Goal: Check status: Check status

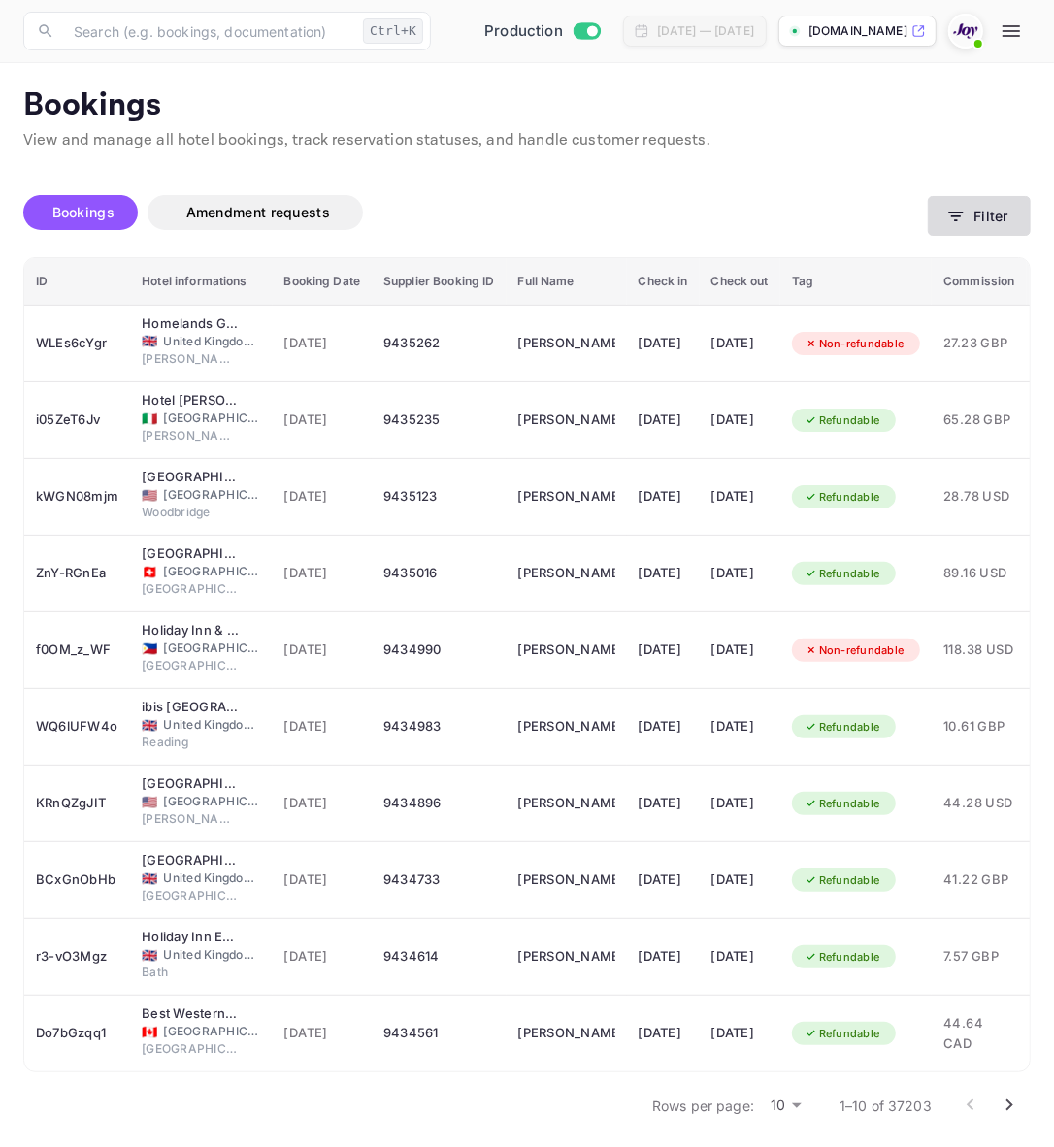
click at [946, 202] on button "Filter" at bounding box center [979, 216] width 103 height 40
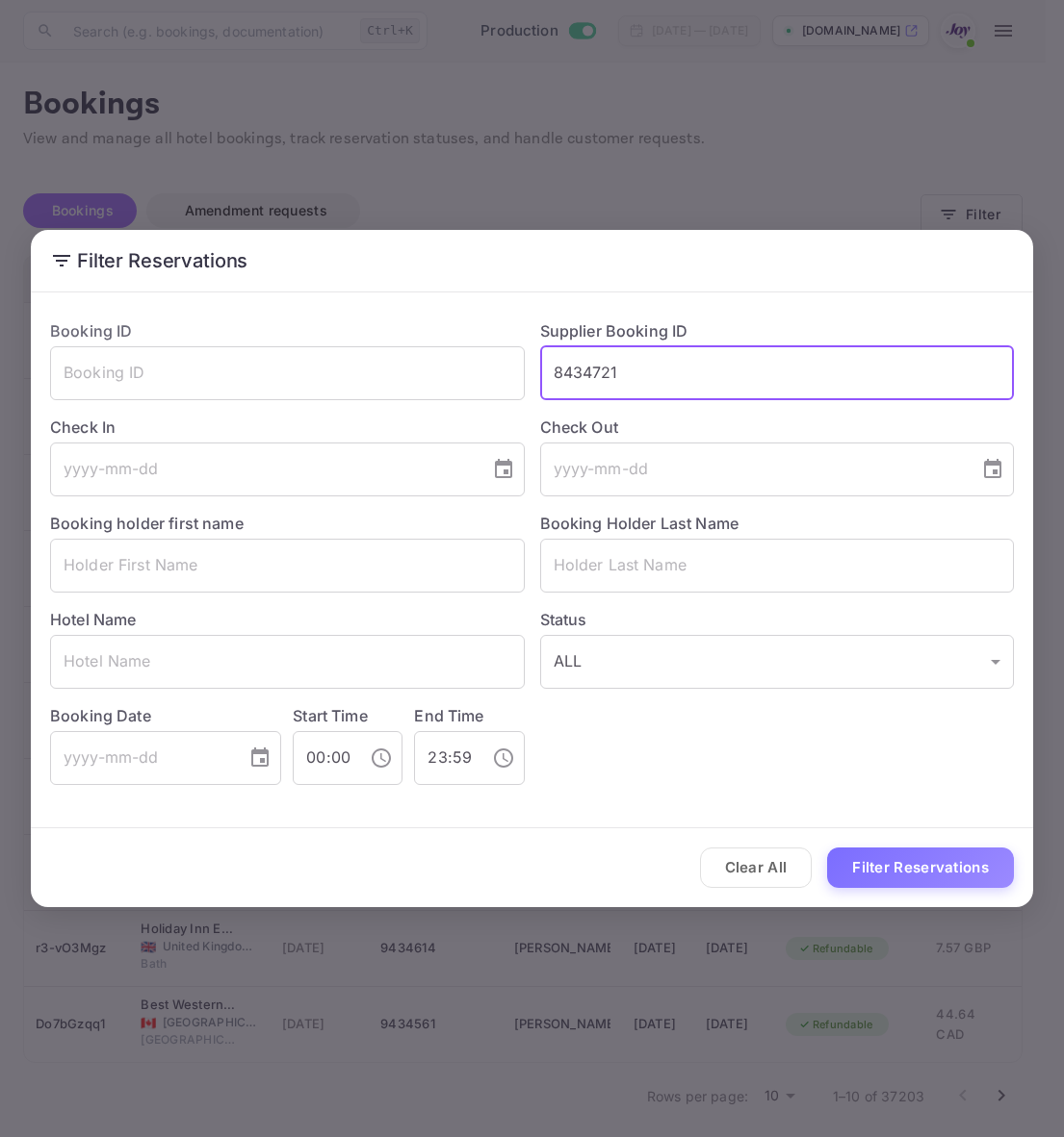
click at [700, 382] on input "8434721" at bounding box center [777, 373] width 475 height 54
paste input "548718"
type input "8548718"
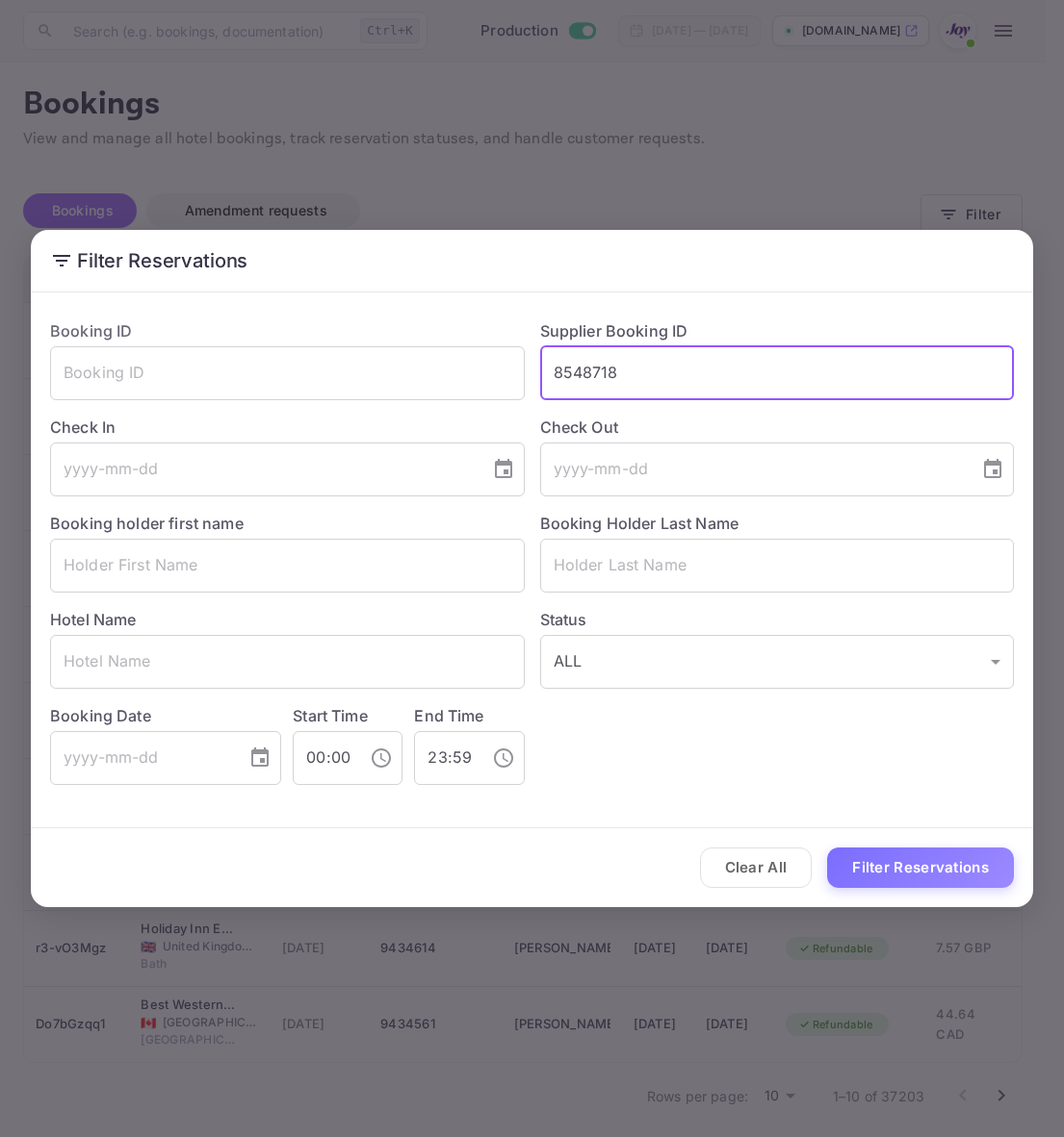
click at [938, 864] on button "Filter Reservations" at bounding box center [920, 868] width 186 height 42
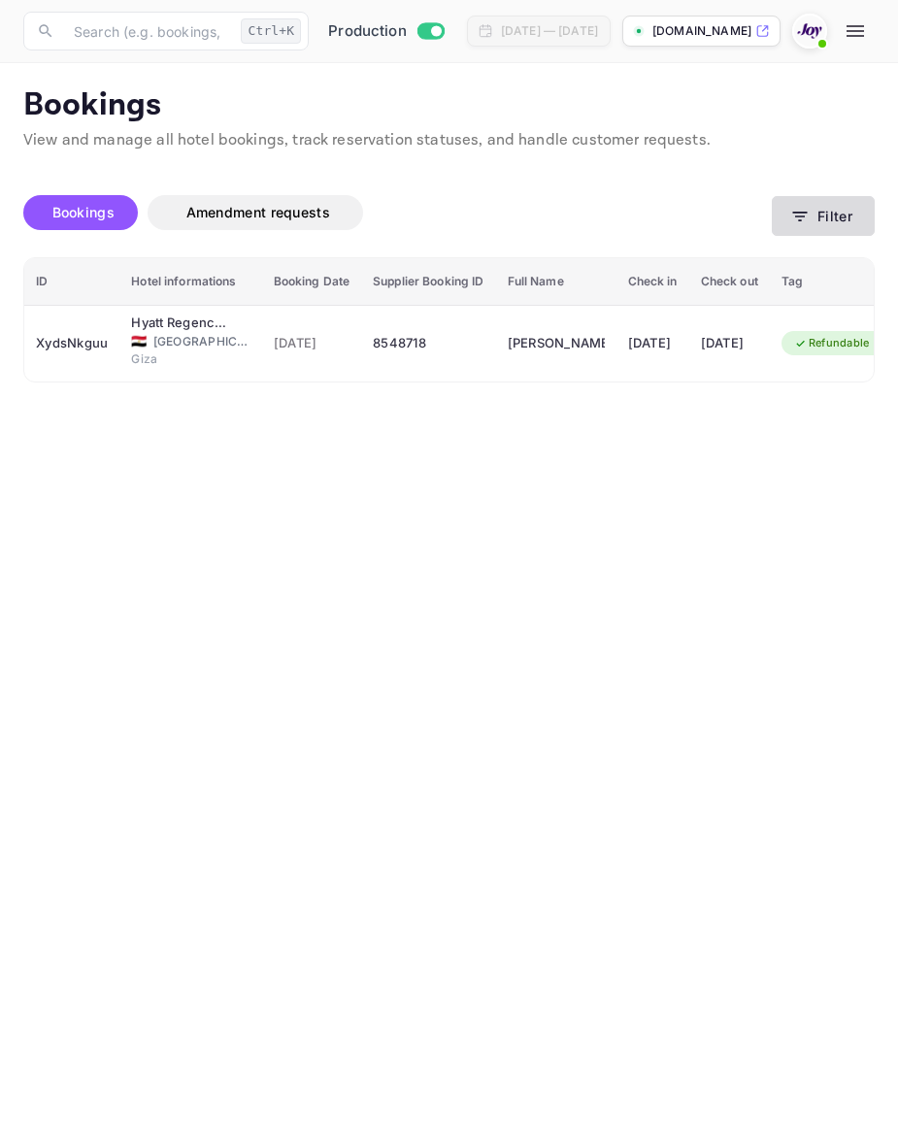
click at [812, 212] on button "Filter" at bounding box center [823, 216] width 103 height 40
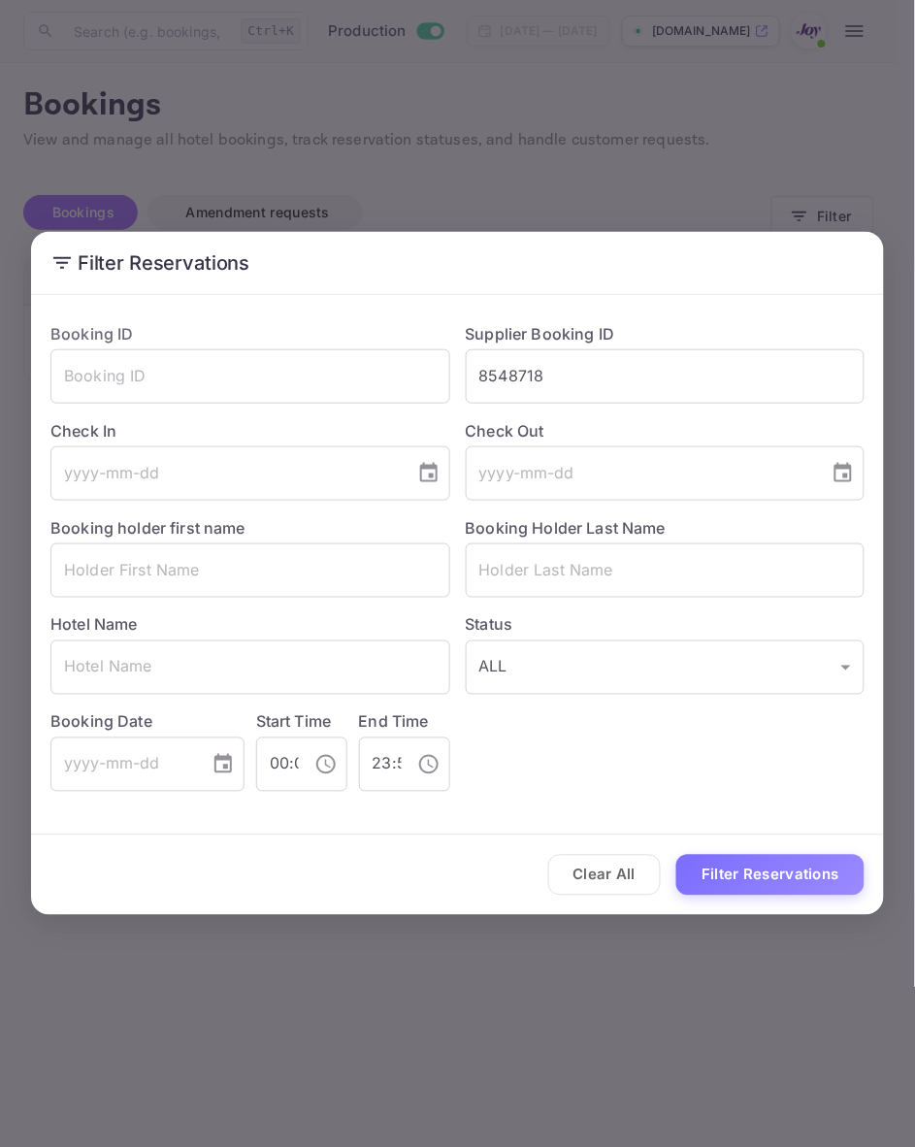
drag, startPoint x: 796, startPoint y: 871, endPoint x: 726, endPoint y: 857, distance: 71.2
click at [796, 870] on button "Filter Reservations" at bounding box center [771, 876] width 188 height 42
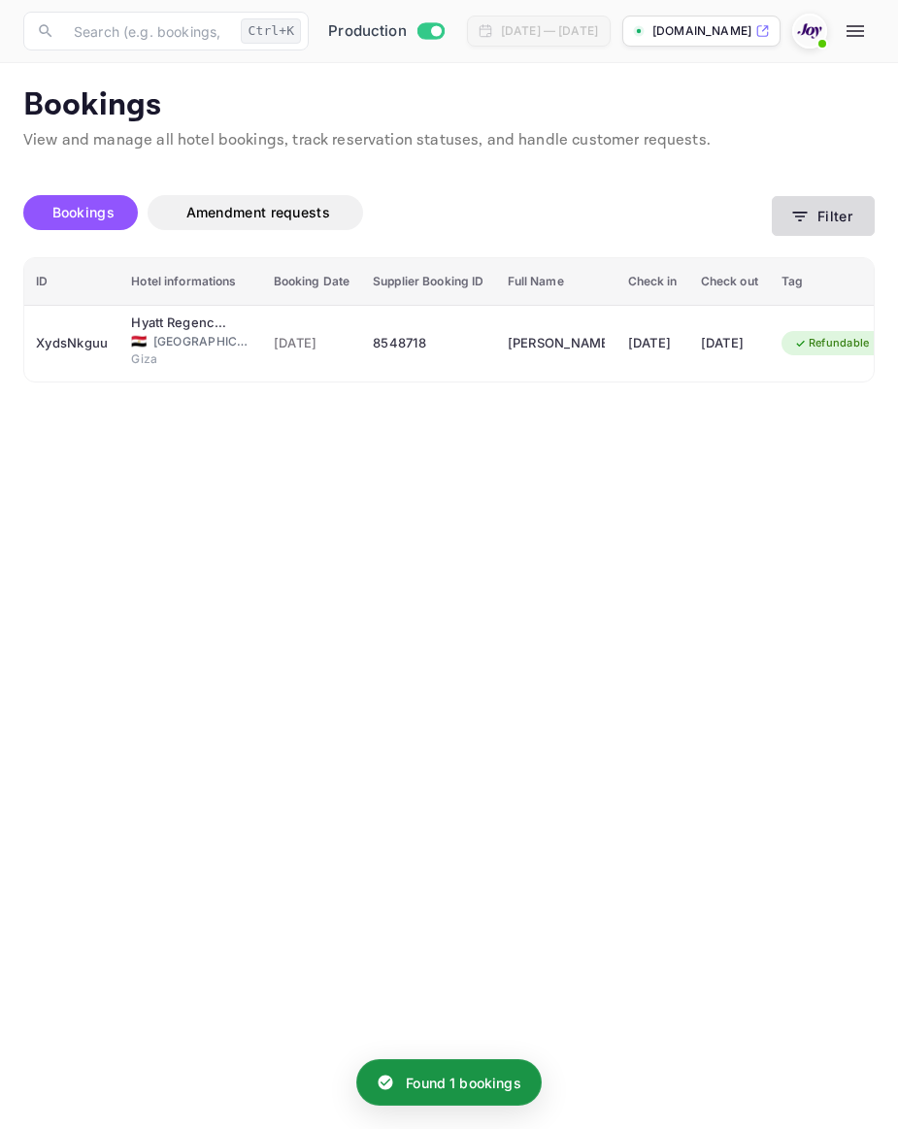
click at [821, 207] on button "Filter" at bounding box center [823, 216] width 103 height 40
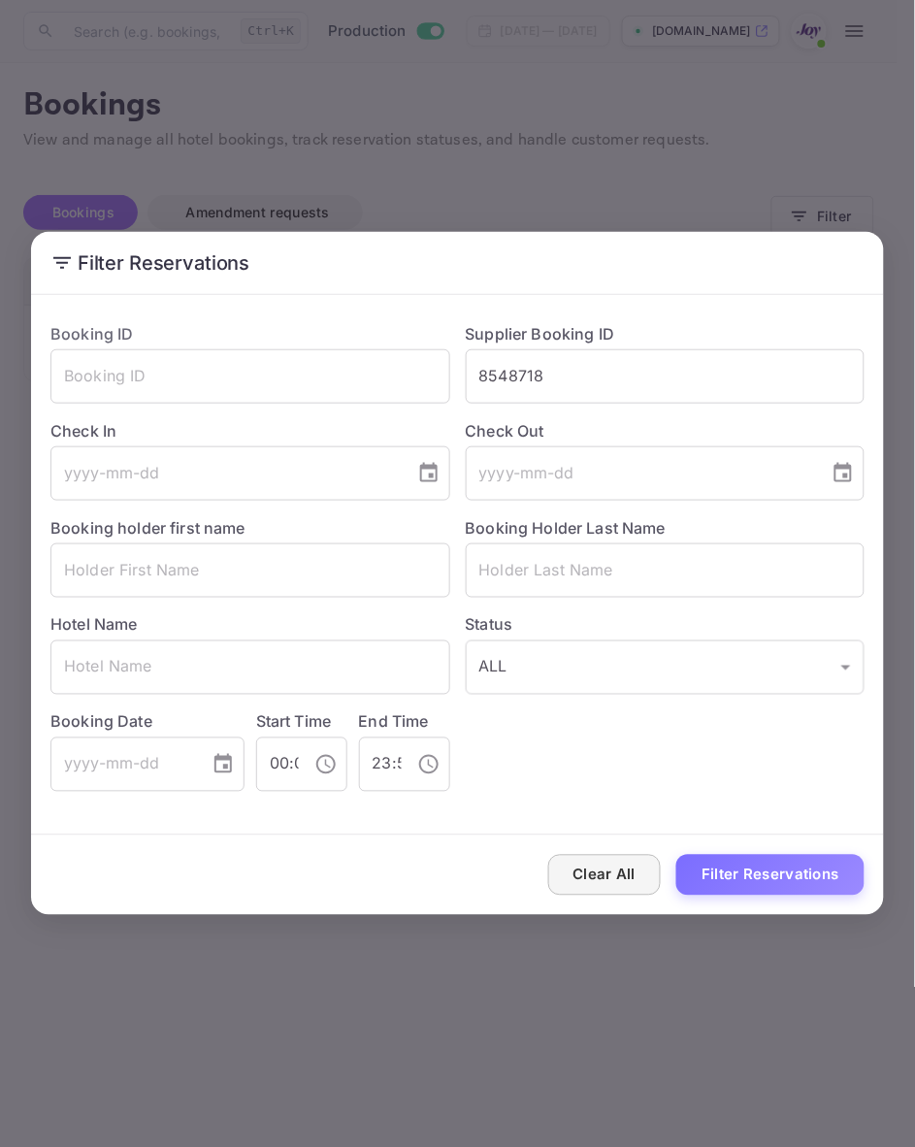
click at [605, 891] on button "Clear All" at bounding box center [605, 876] width 114 height 42
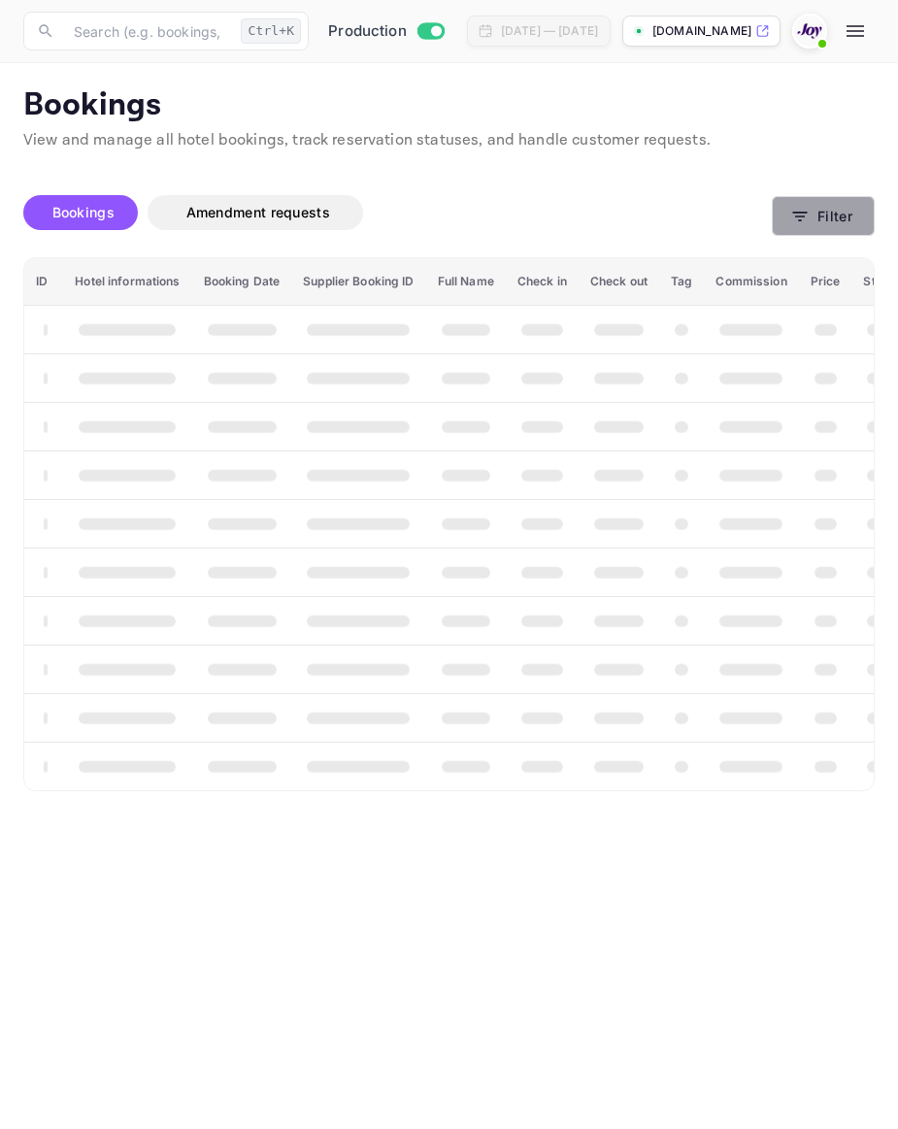
click at [830, 225] on button "Filter" at bounding box center [823, 216] width 103 height 40
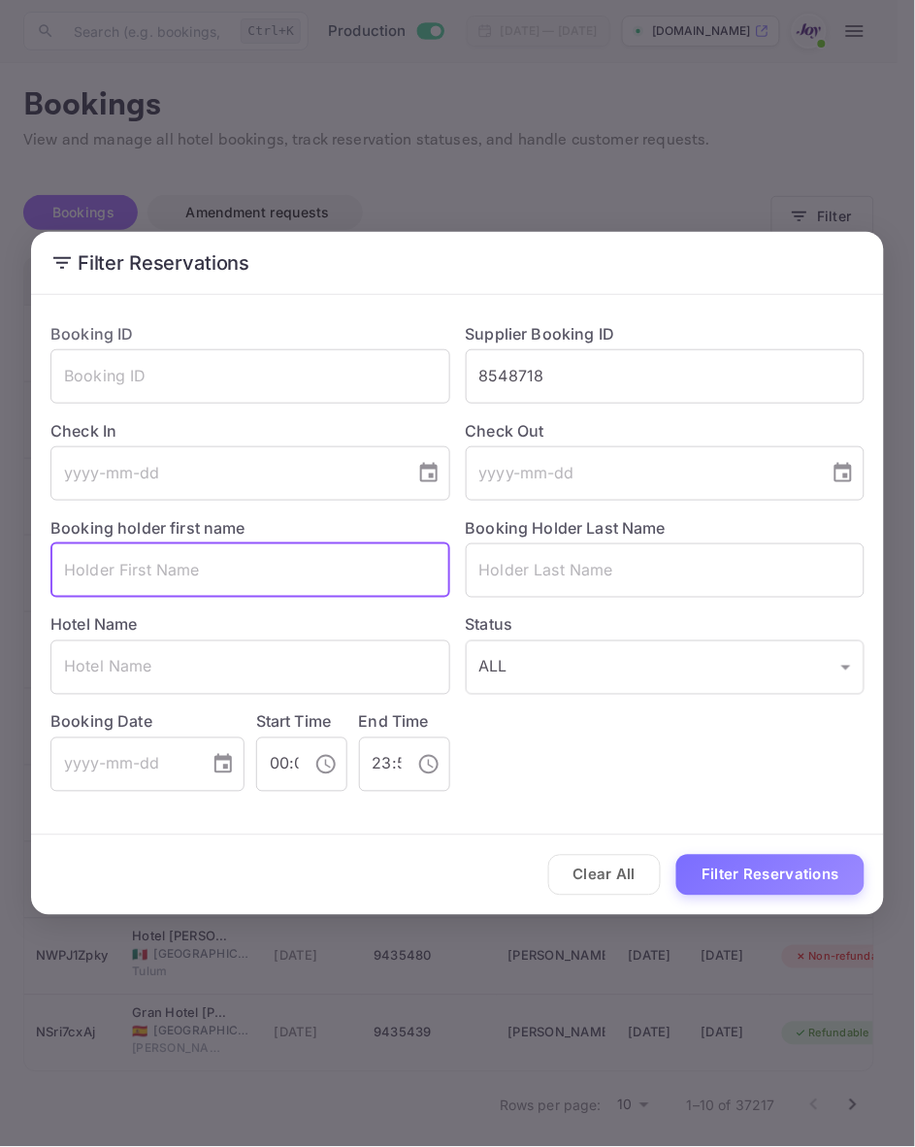
click at [102, 573] on input "text" at bounding box center [250, 571] width 400 height 54
type input "Ursula"
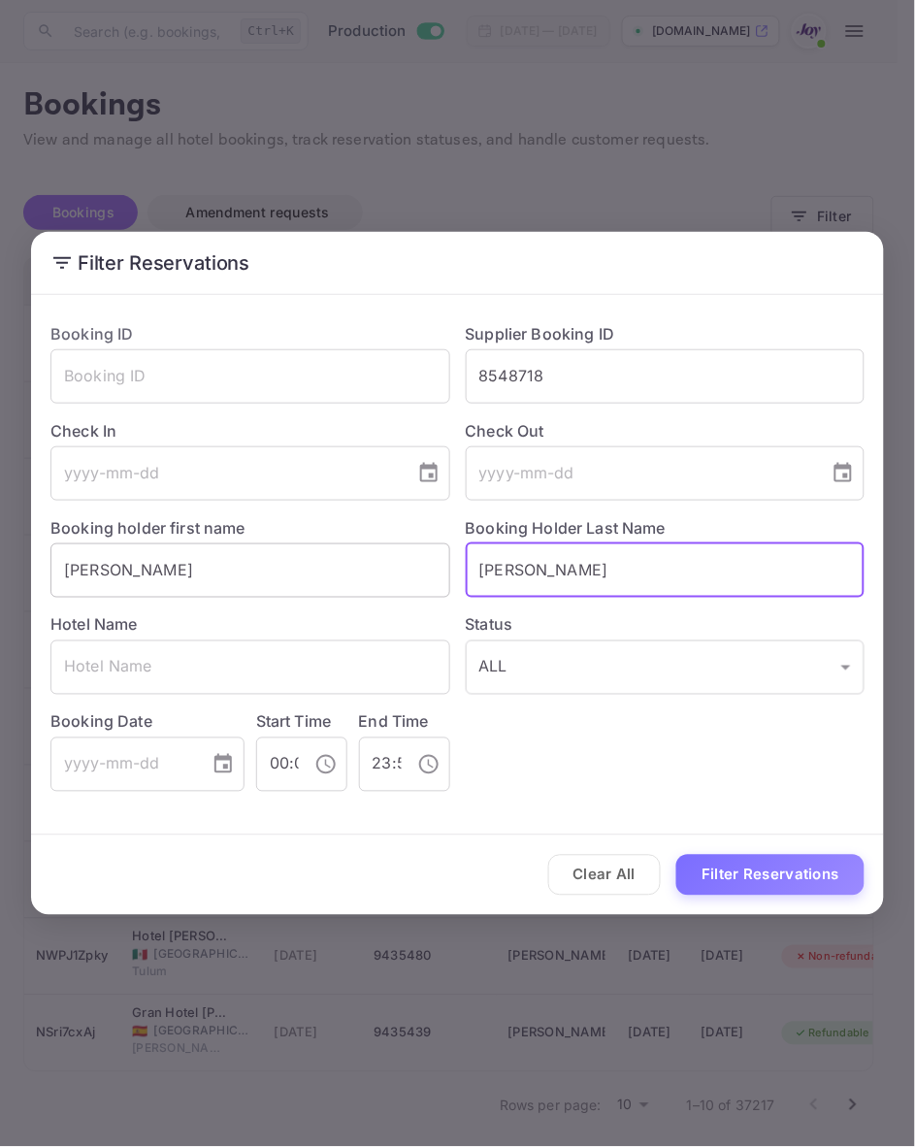
type input "Dewitt"
click at [677, 855] on button "Filter Reservations" at bounding box center [771, 876] width 188 height 42
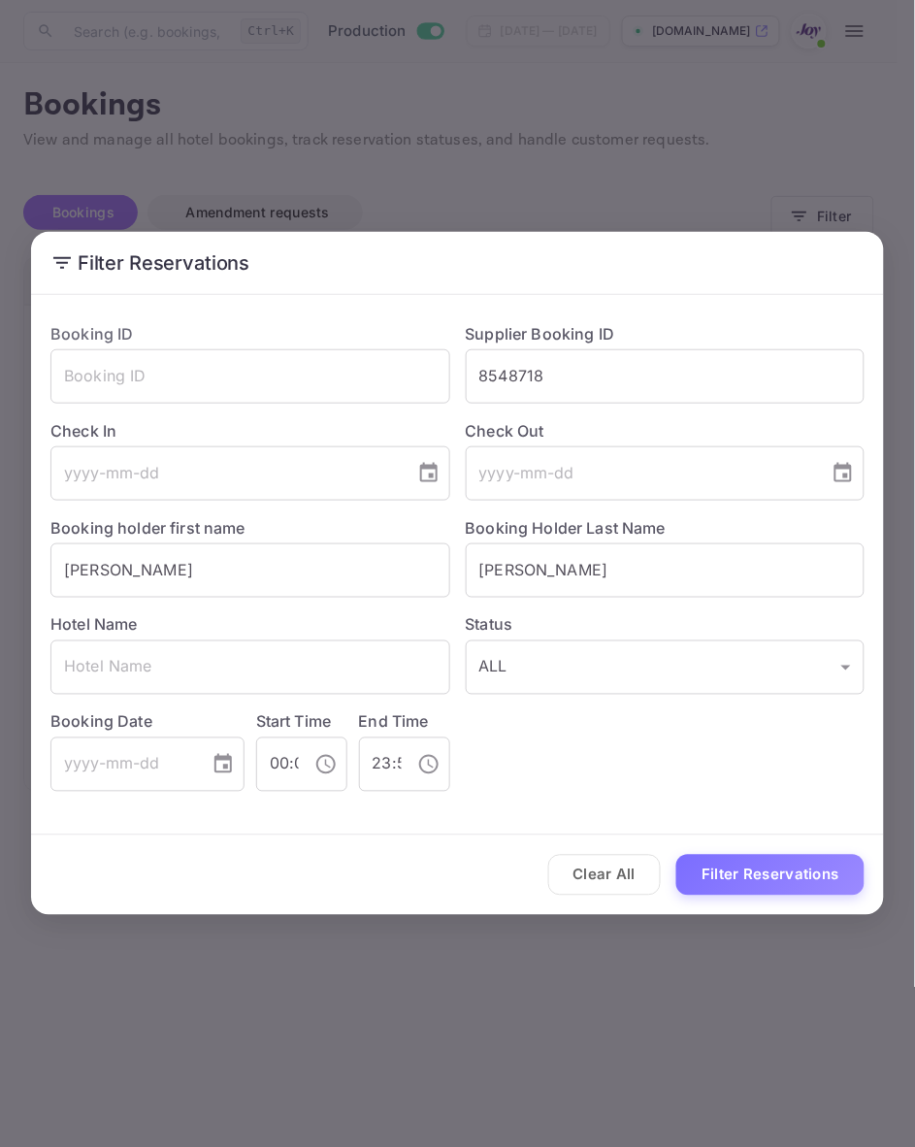
click at [589, 997] on div "Filter Reservations Booking ID ​ Supplier Booking ID 8548718 ​ Check In ​ Check…" at bounding box center [457, 573] width 915 height 1147
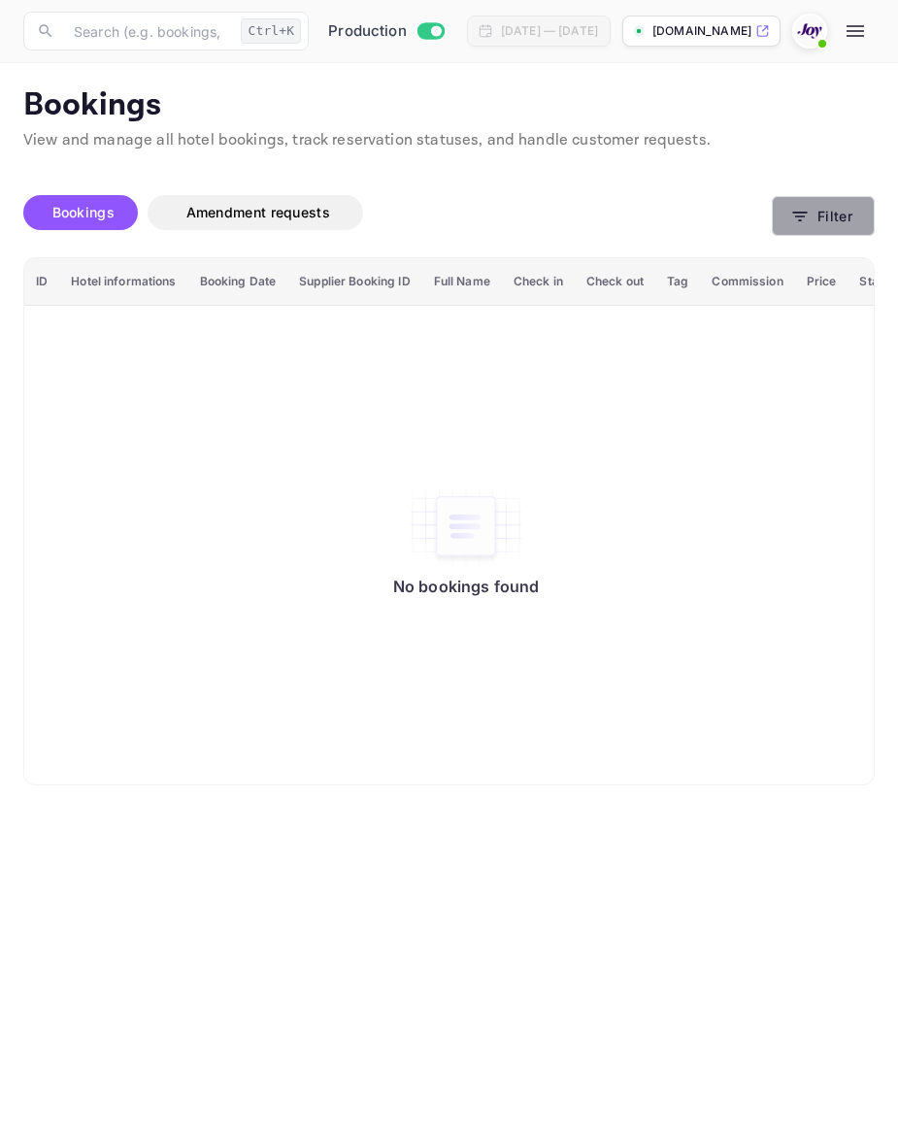
click at [855, 210] on button "Filter" at bounding box center [823, 216] width 103 height 40
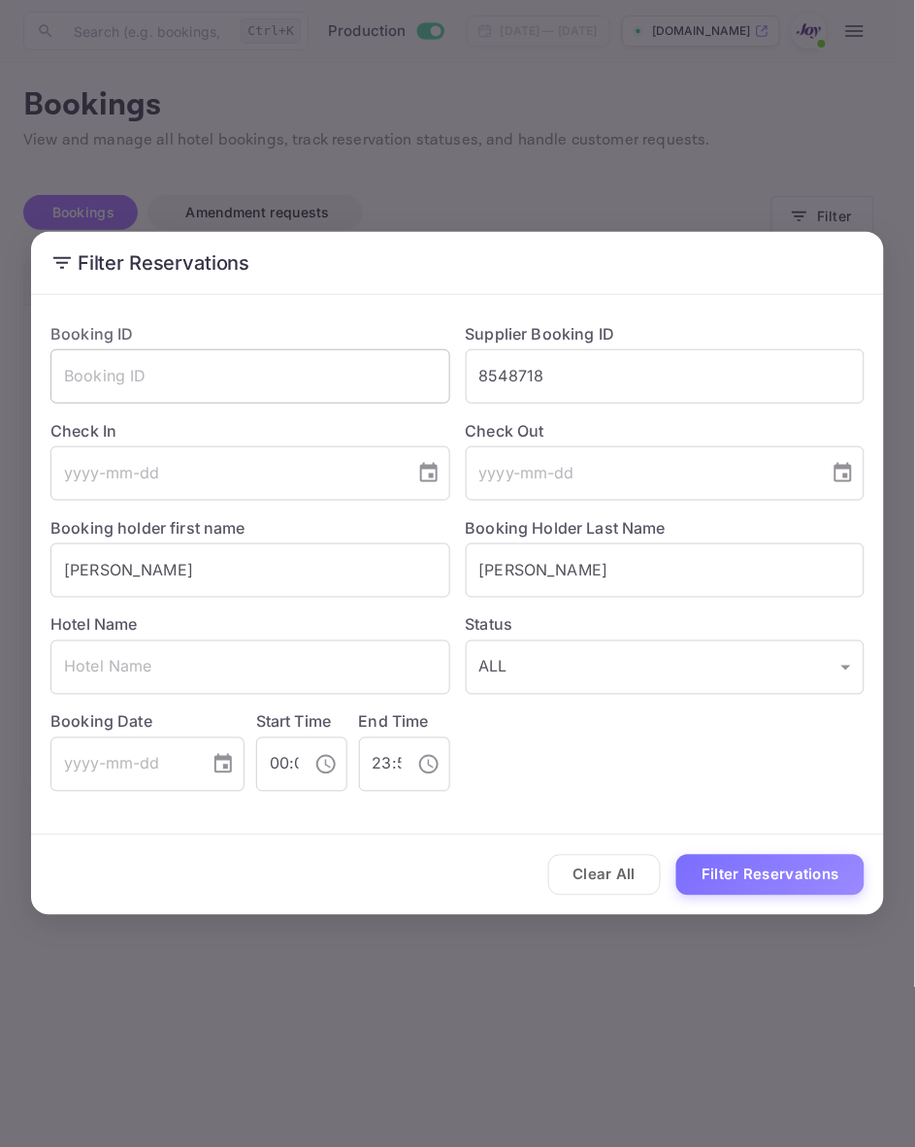
click at [175, 384] on input "text" at bounding box center [250, 376] width 400 height 54
paste input "To assist you further, could you please provide the full name under the reserva…"
type input "To assist you further, could you please provide the full name under the reserva…"
click at [114, 361] on input "text" at bounding box center [250, 376] width 400 height 54
paste input "YK3Bp4CXS"
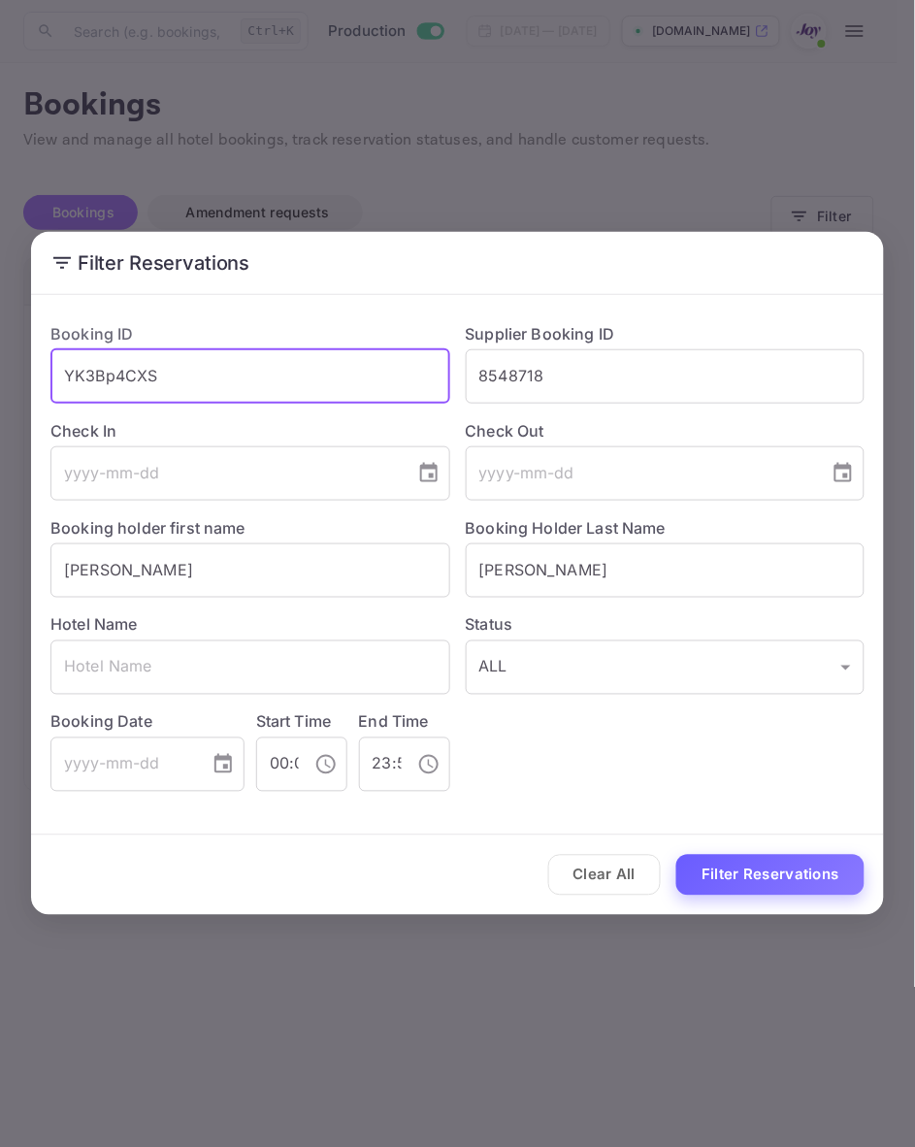
type input "YK3Bp4CXS"
click at [777, 864] on button "Filter Reservations" at bounding box center [771, 876] width 188 height 42
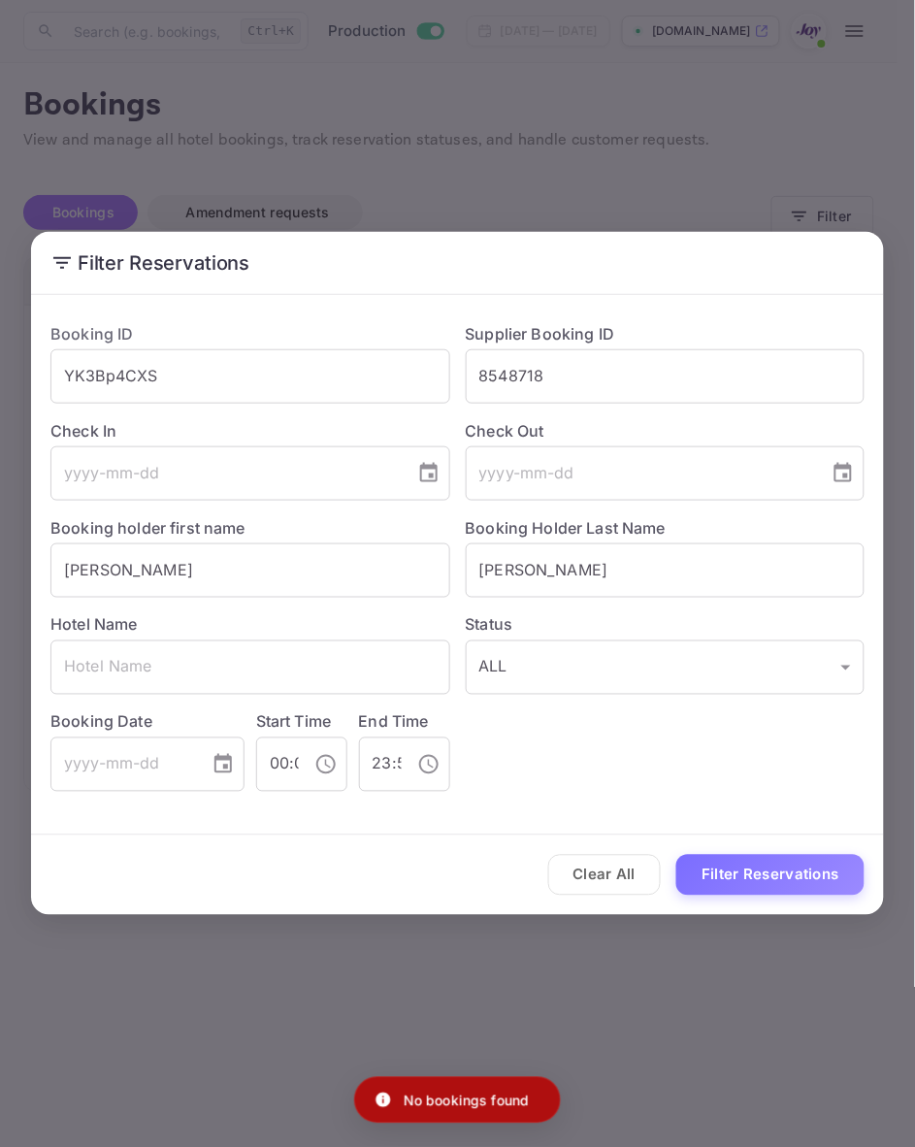
click at [580, 959] on div "Filter Reservations Booking ID YK3Bp4CXS ​ Supplier Booking ID 8548718 ​ Check …" at bounding box center [457, 573] width 915 height 1147
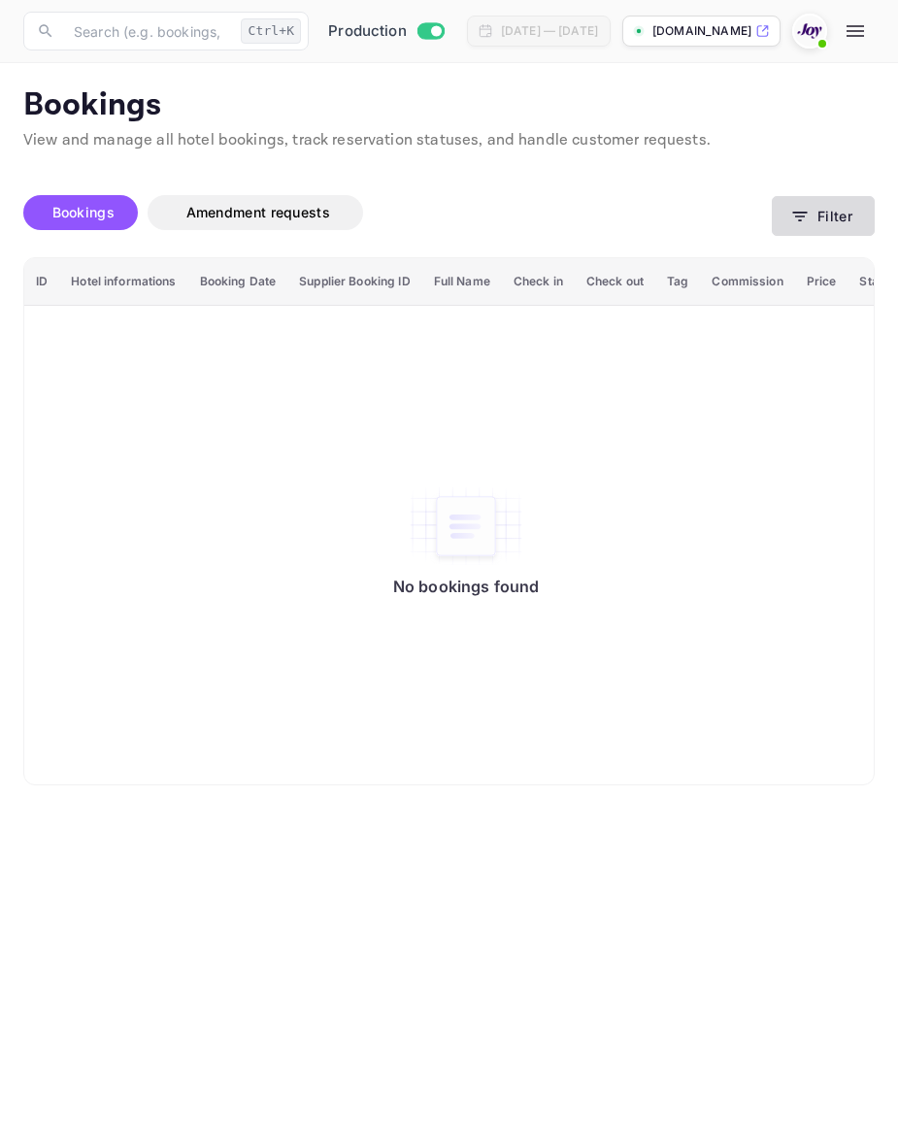
click at [849, 226] on button "Filter" at bounding box center [823, 216] width 103 height 40
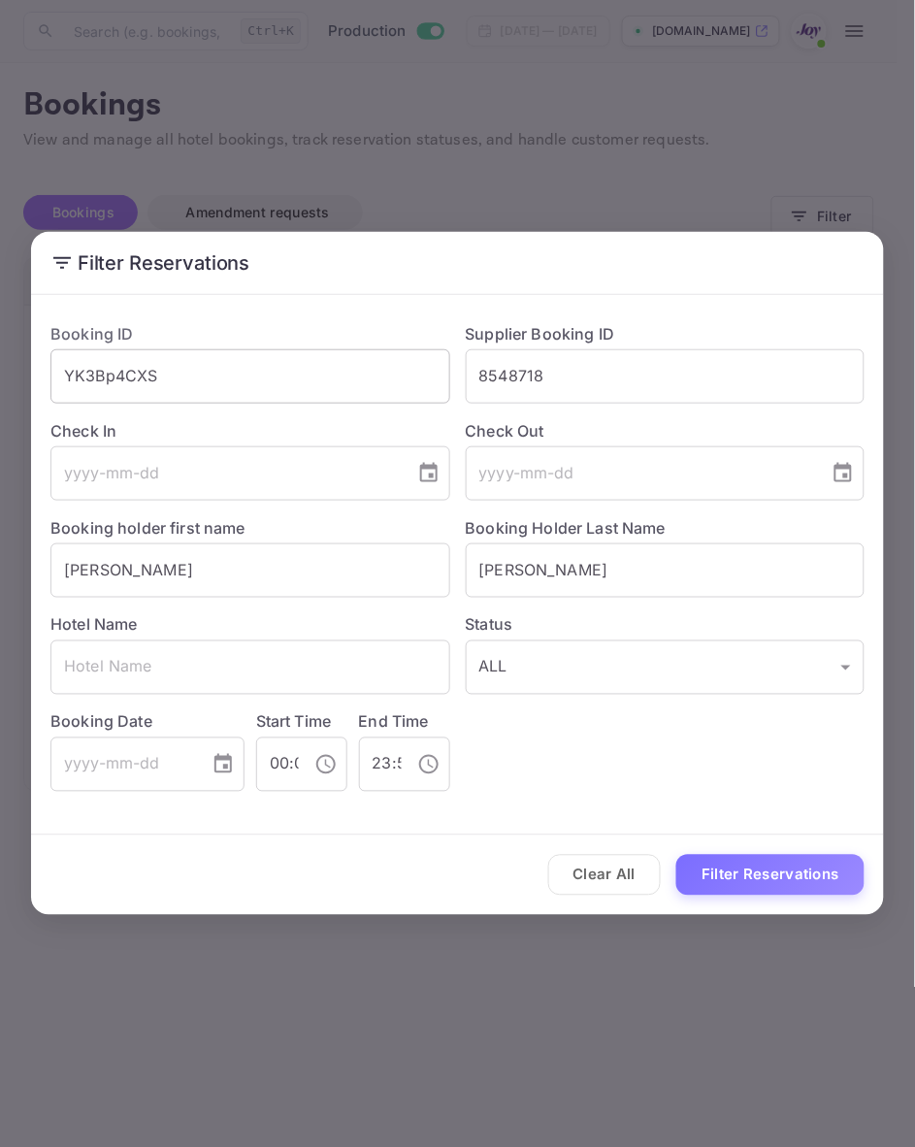
click at [287, 384] on input "YK3Bp4CXS" at bounding box center [250, 376] width 400 height 54
click at [511, 370] on input "8548718" at bounding box center [666, 376] width 400 height 54
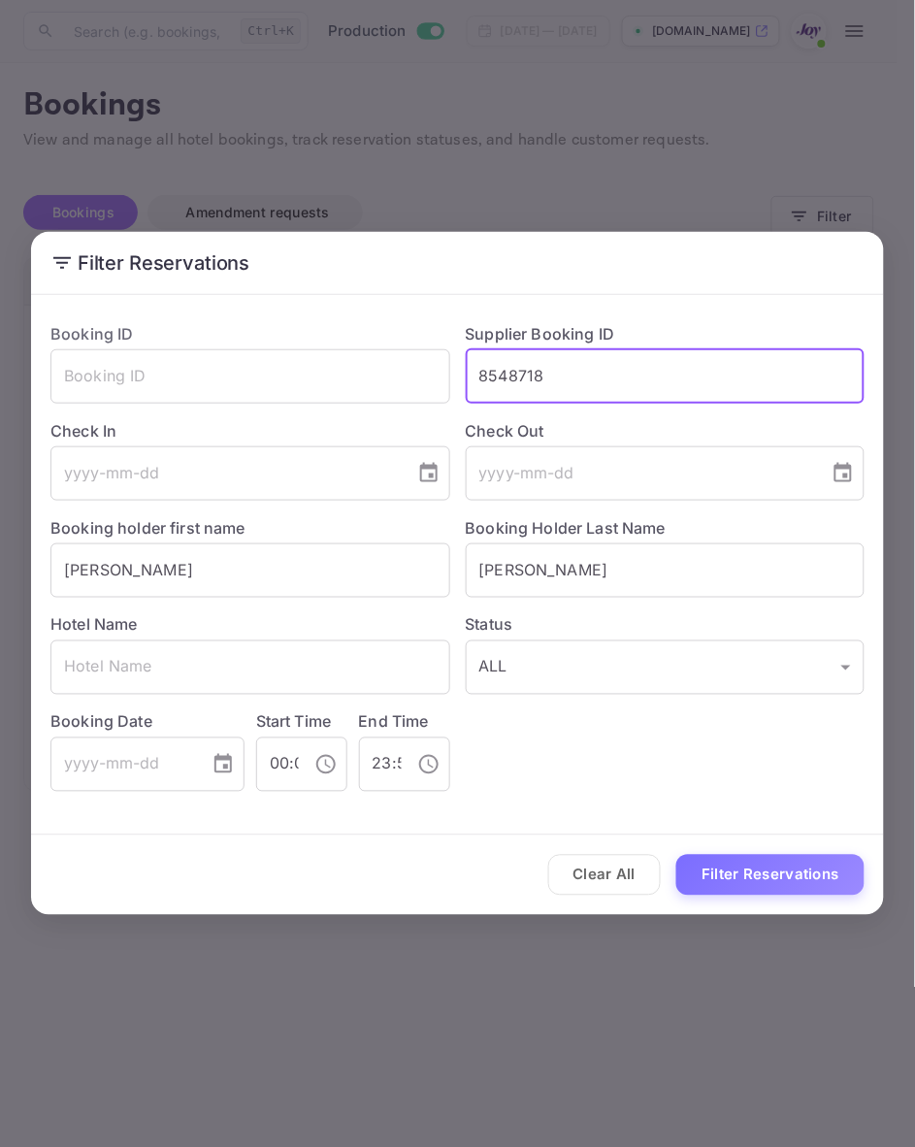
click at [511, 370] on input "8548718" at bounding box center [666, 376] width 400 height 54
paste input "8854944"
type input "8854944"
click at [724, 860] on button "Filter Reservations" at bounding box center [771, 876] width 188 height 42
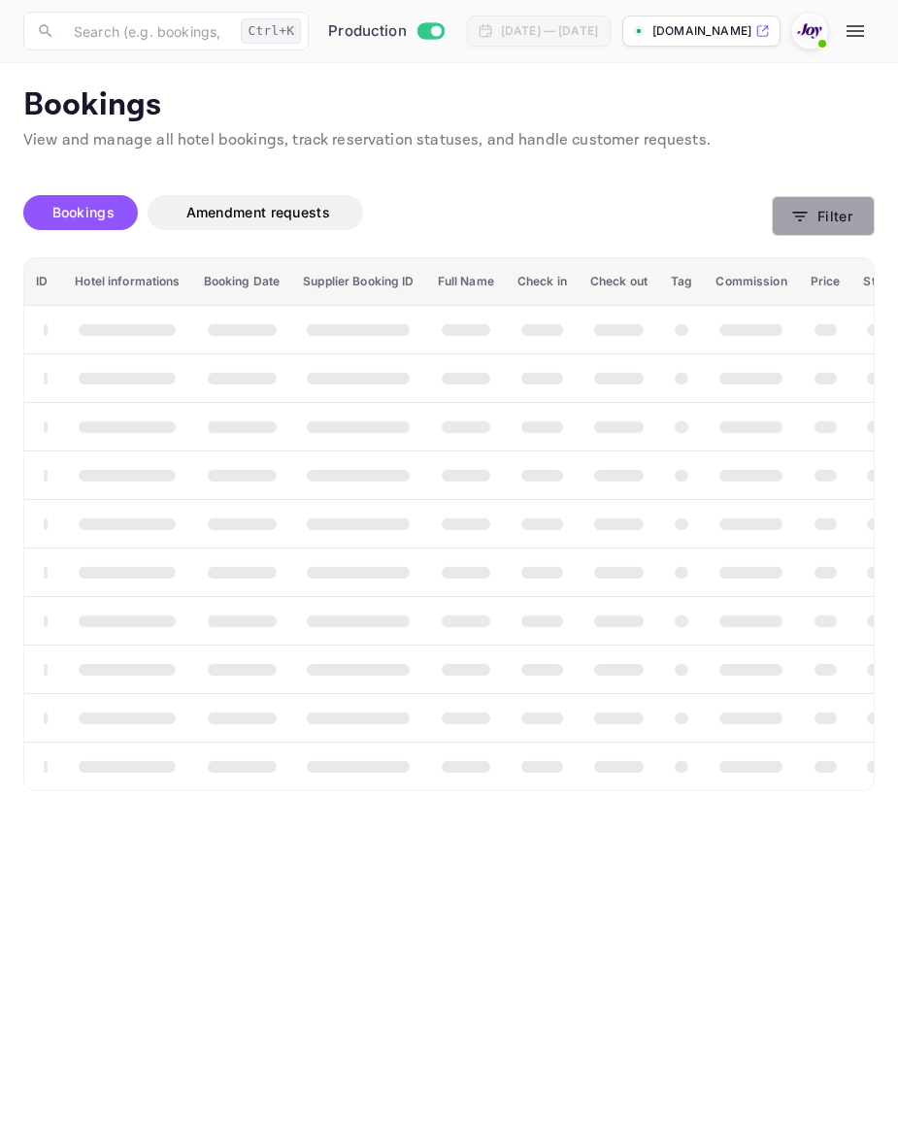
click at [851, 220] on button "Filter" at bounding box center [823, 216] width 103 height 40
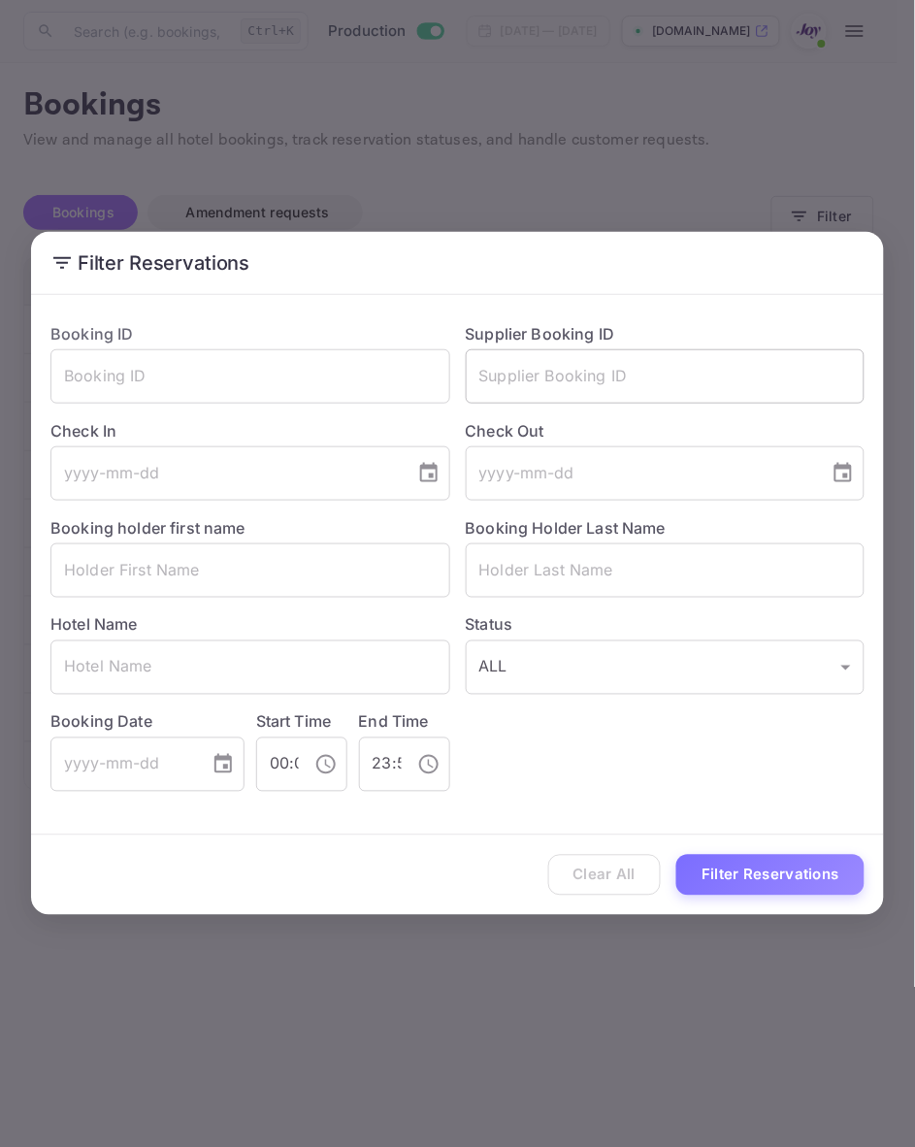
click at [525, 375] on input "text" at bounding box center [666, 376] width 400 height 54
paste input "8854944"
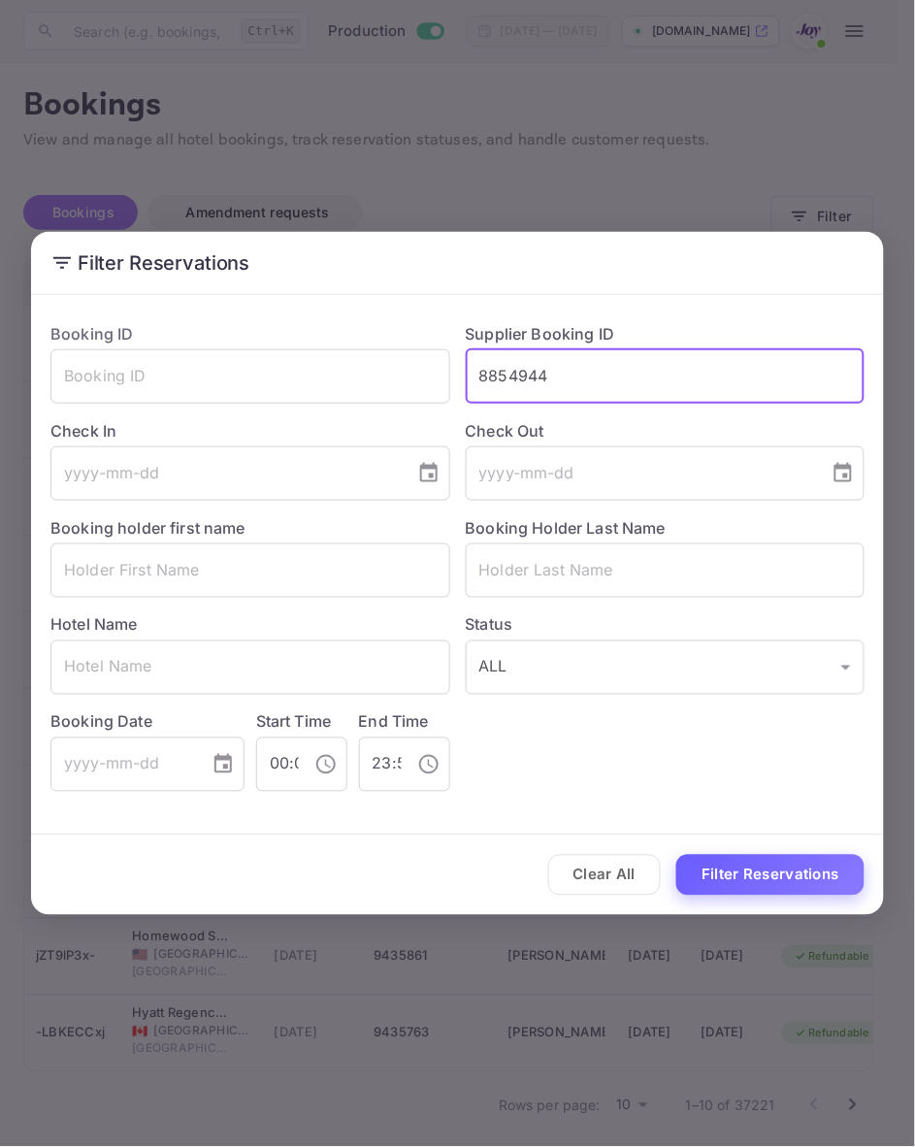
type input "8854944"
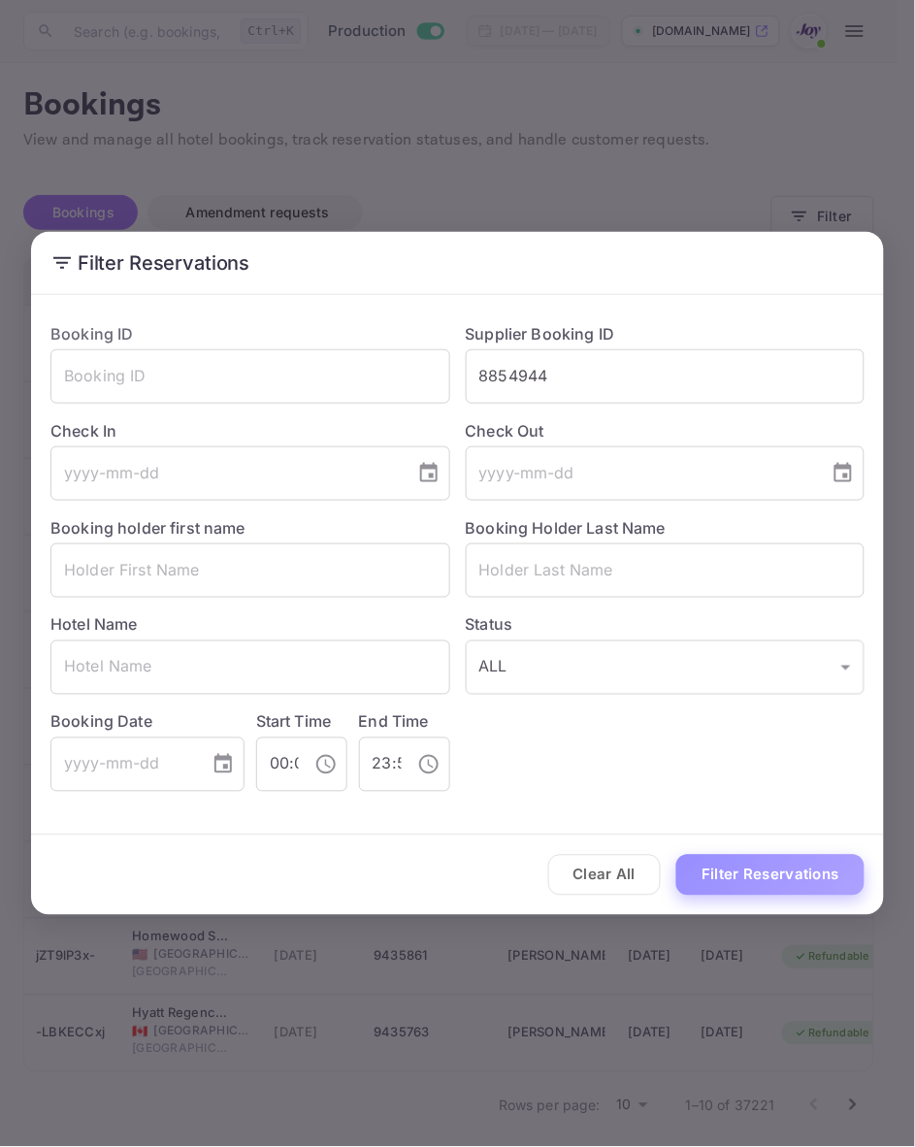
click at [759, 881] on button "Filter Reservations" at bounding box center [771, 876] width 188 height 42
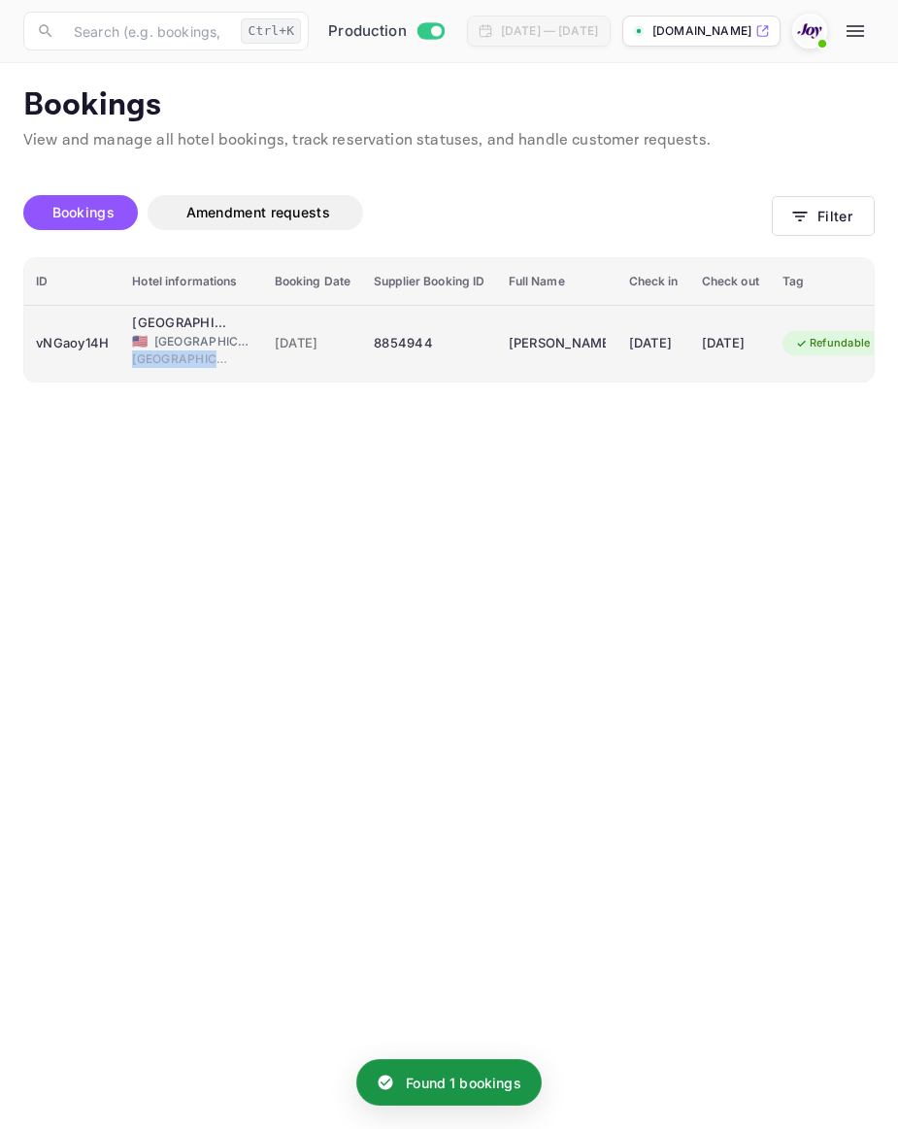
click at [228, 349] on div "[GEOGRAPHIC_DATA] [GEOGRAPHIC_DATA][PERSON_NAME] 🇺🇸 [GEOGRAPHIC_DATA] [GEOGRAPH…" at bounding box center [191, 343] width 118 height 59
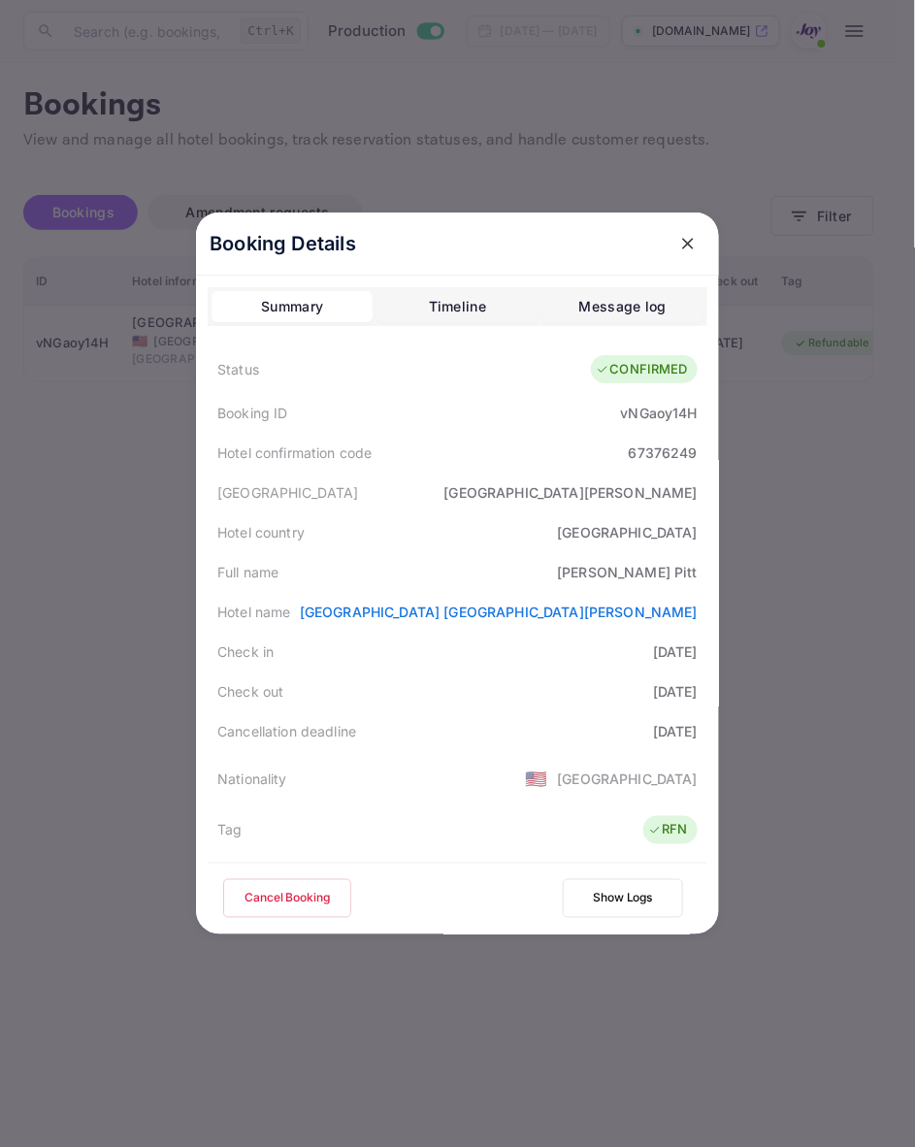
click at [89, 726] on div at bounding box center [457, 573] width 915 height 1147
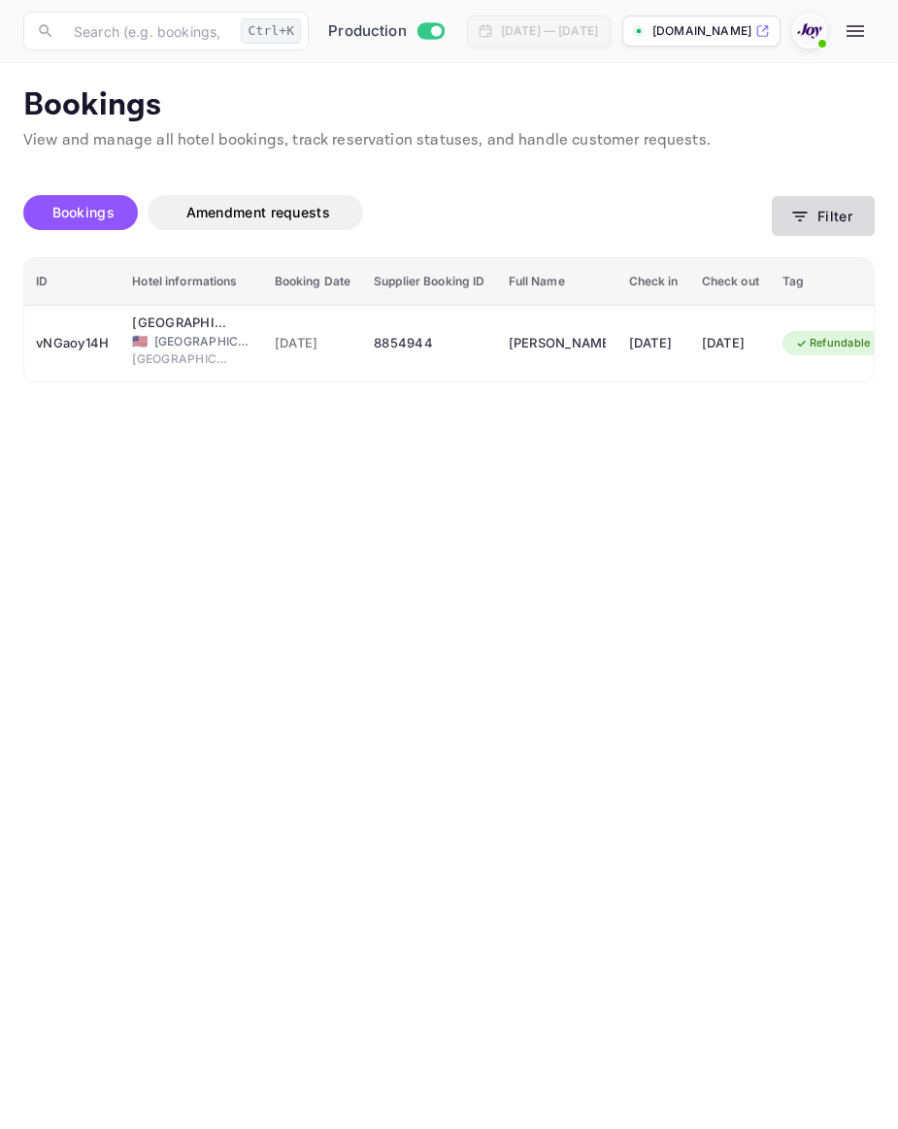
click at [807, 216] on icon "button" at bounding box center [799, 216] width 19 height 19
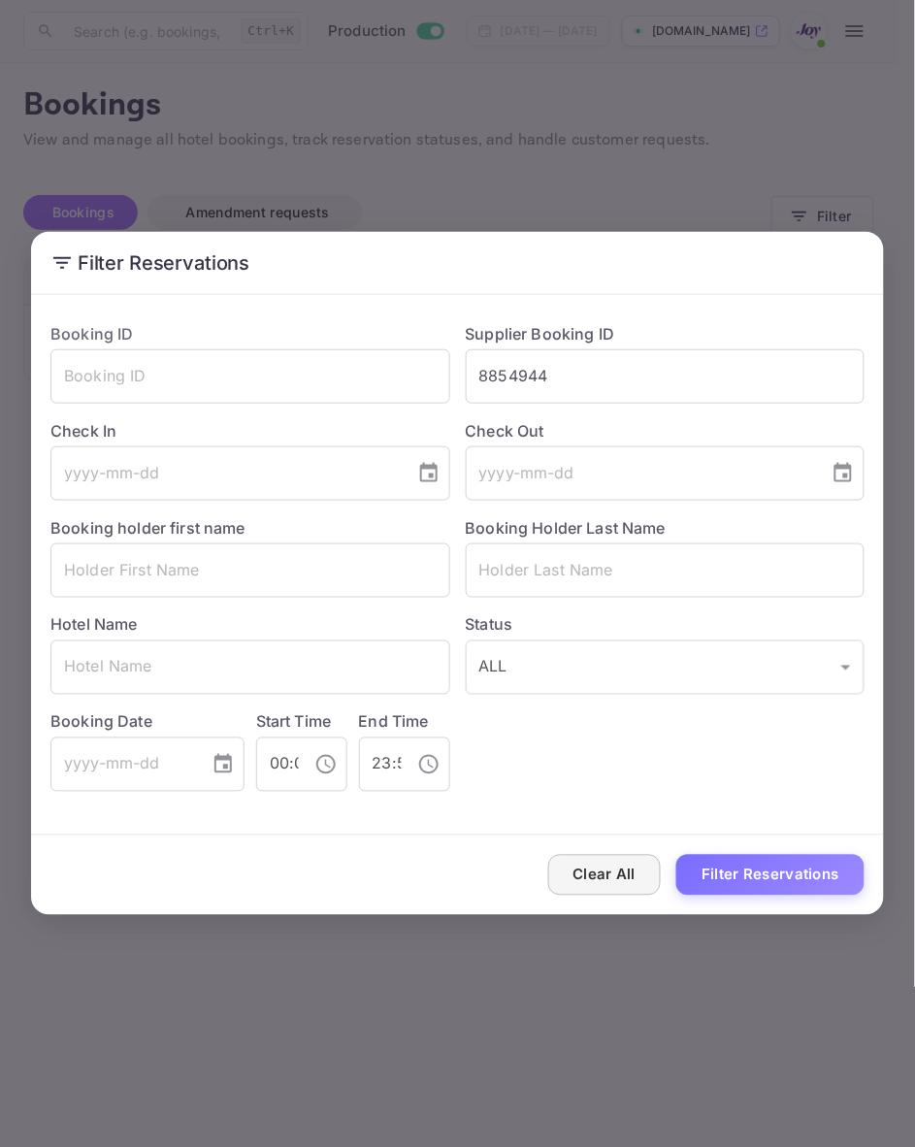
click at [593, 872] on button "Clear All" at bounding box center [605, 876] width 114 height 42
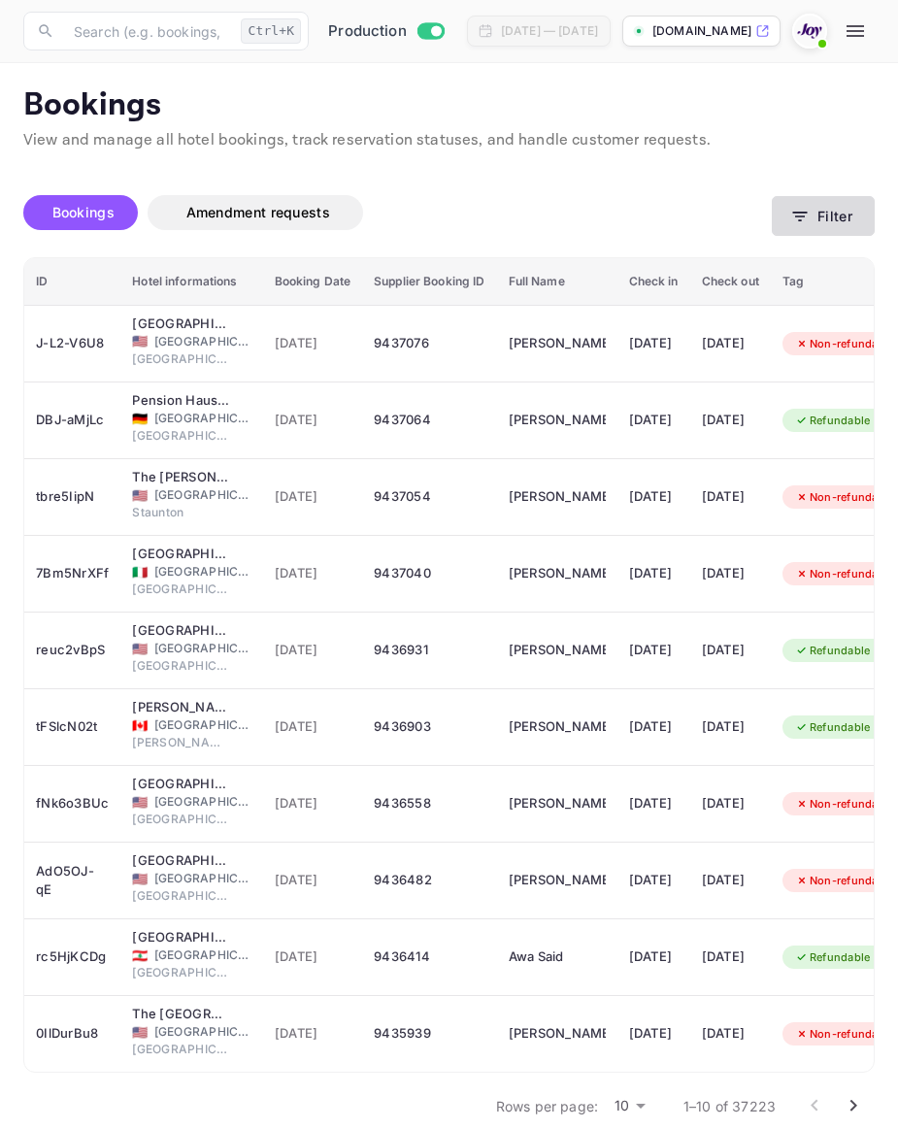
click at [817, 214] on button "Filter" at bounding box center [823, 216] width 103 height 40
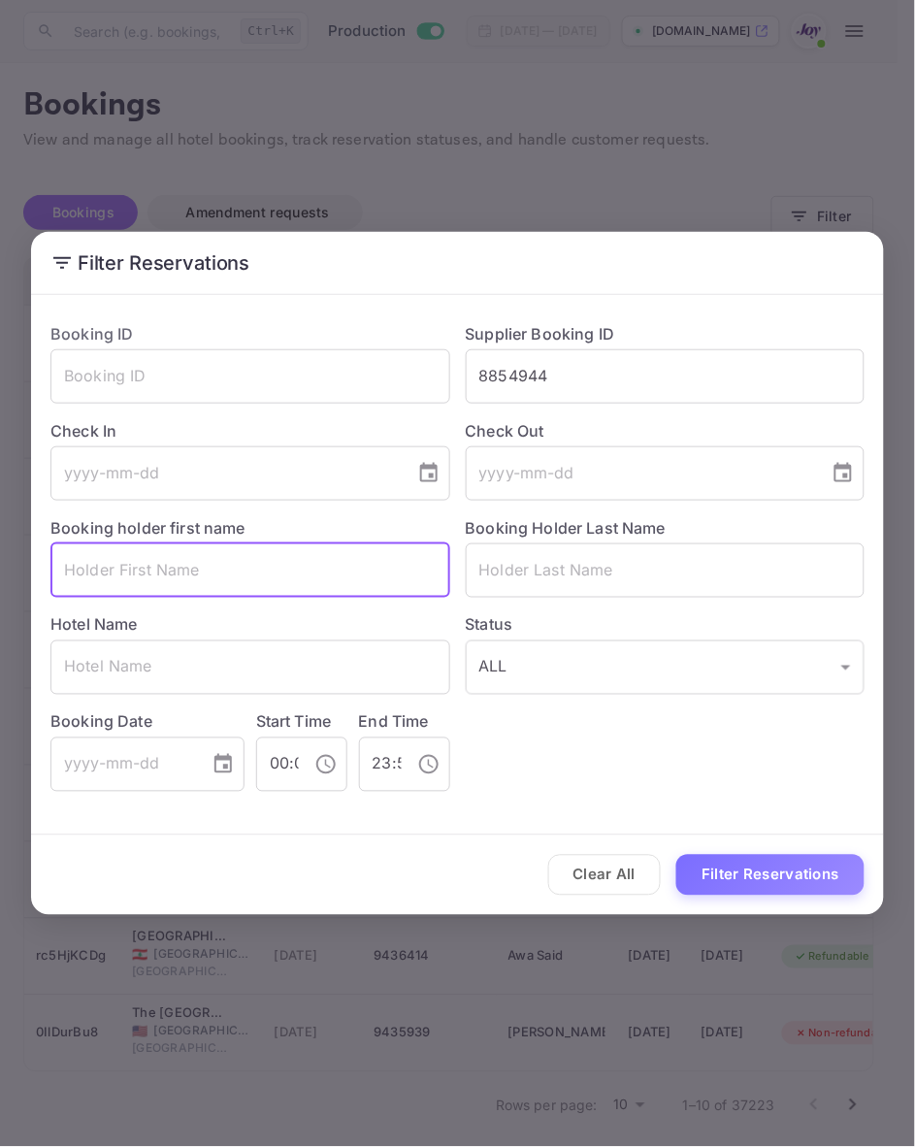
click at [156, 563] on input "text" at bounding box center [250, 571] width 400 height 54
click at [260, 580] on input "text" at bounding box center [250, 571] width 400 height 54
type input "[PERSON_NAME]"
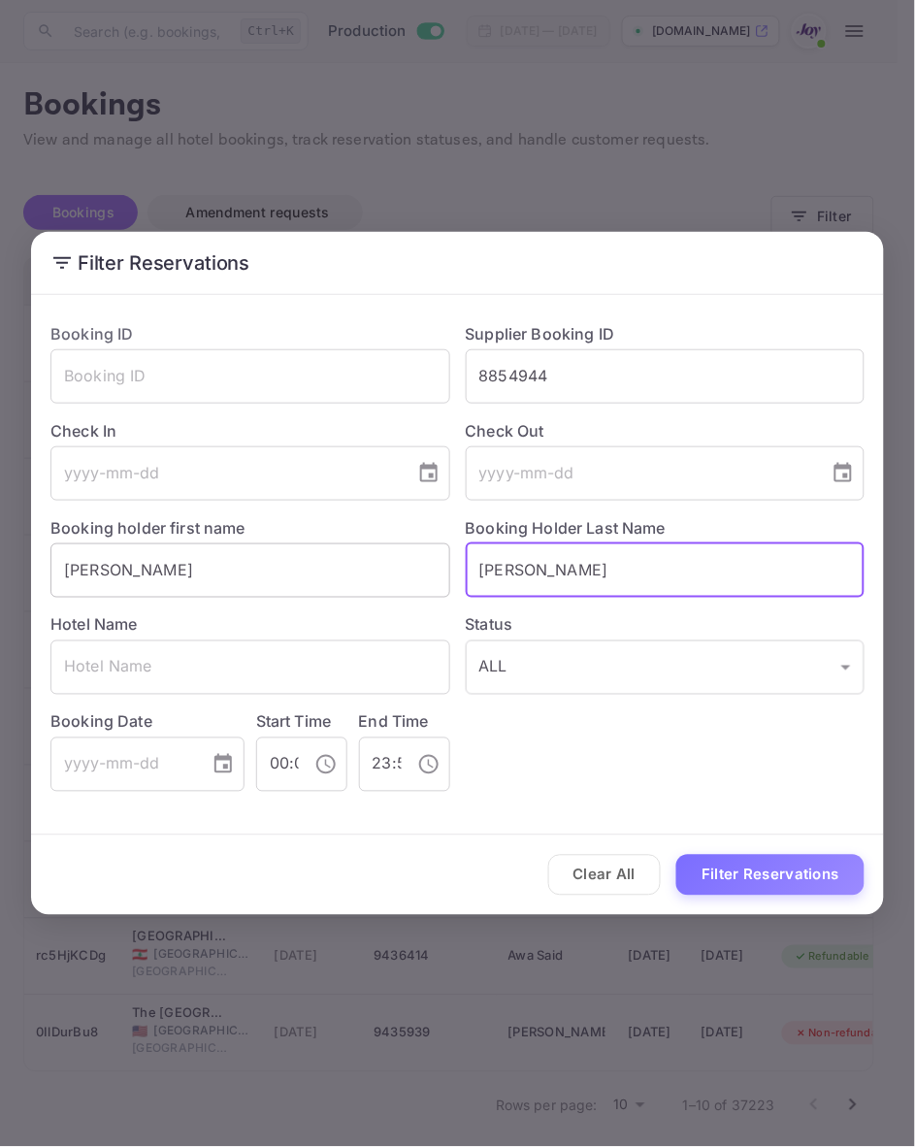
type input "[PERSON_NAME]"
click at [677, 855] on button "Filter Reservations" at bounding box center [771, 876] width 188 height 42
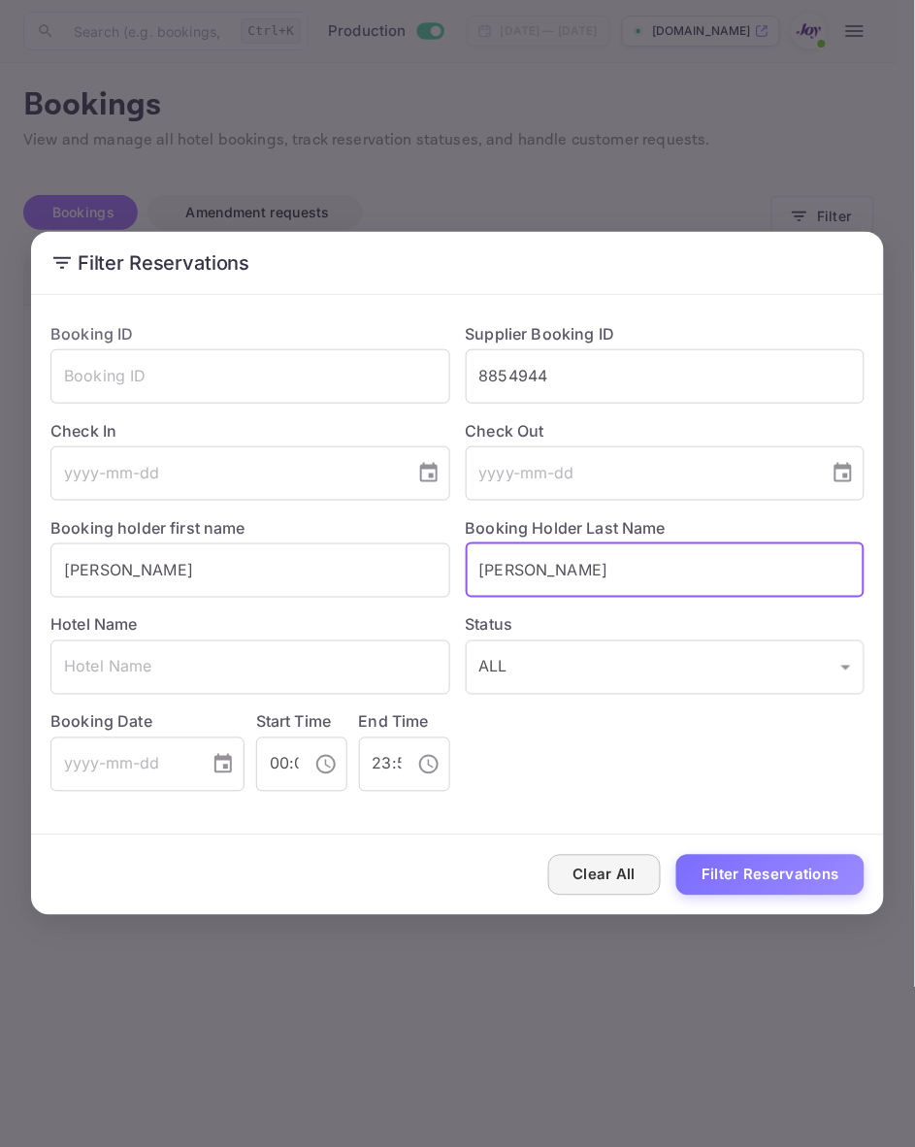
click at [623, 866] on button "Clear All" at bounding box center [605, 876] width 114 height 42
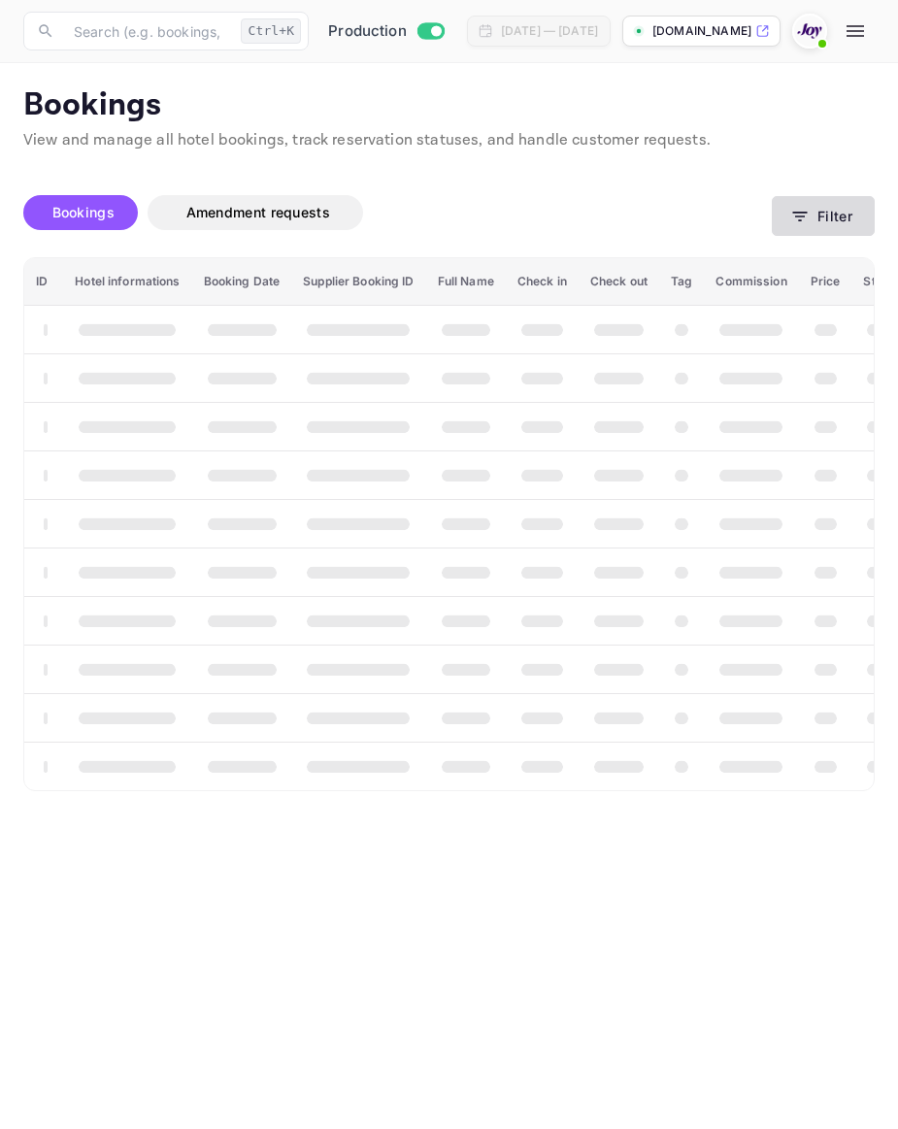
click at [841, 215] on button "Filter" at bounding box center [823, 216] width 103 height 40
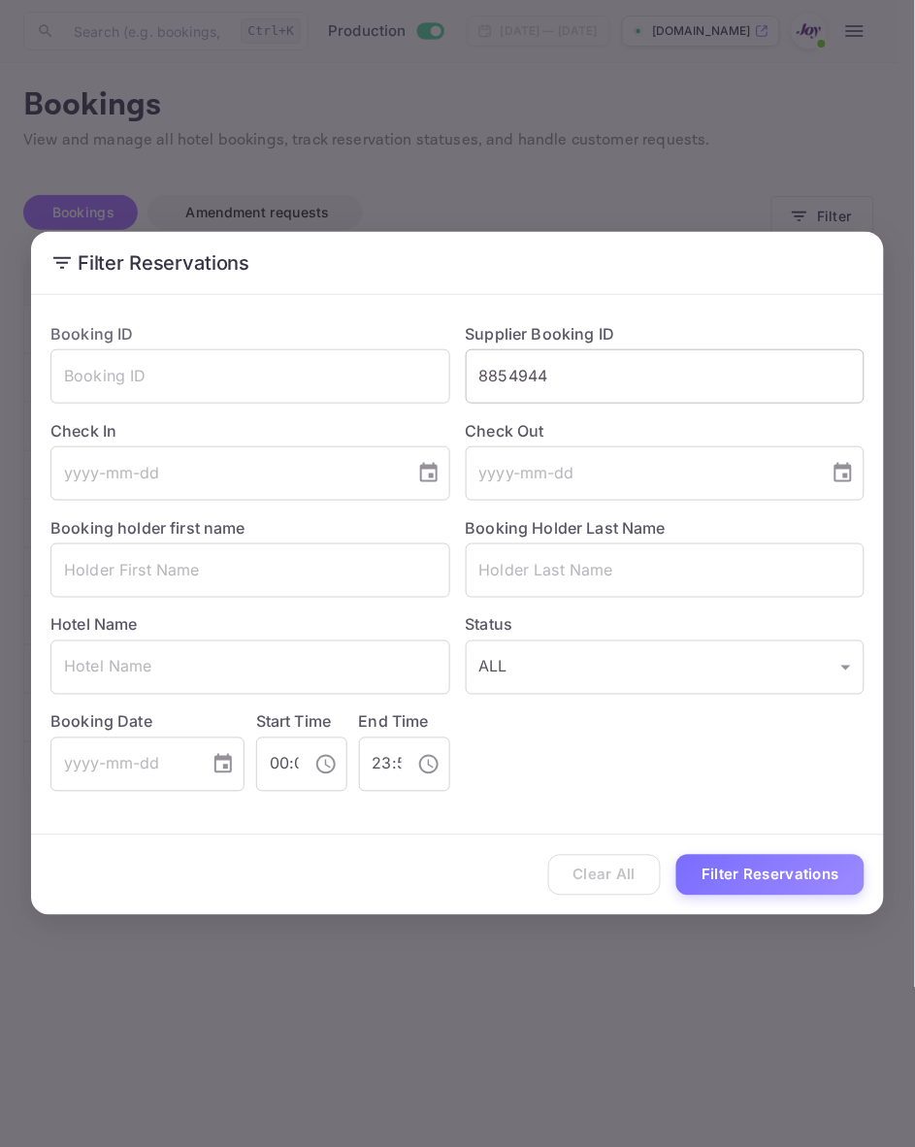
click at [559, 381] on input "8854944" at bounding box center [666, 376] width 400 height 54
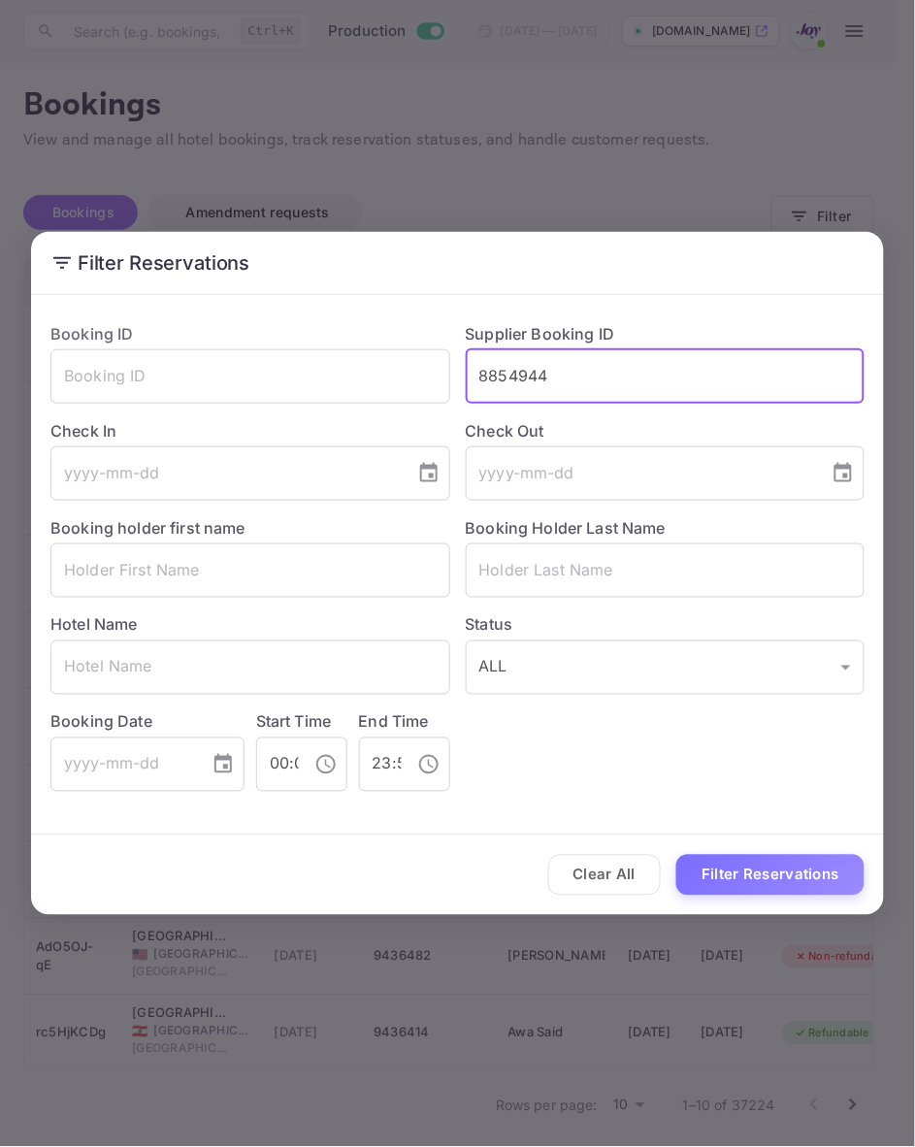
click at [559, 381] on input "8854944" at bounding box center [666, 376] width 400 height 54
paste input "526807"
type input "8526807"
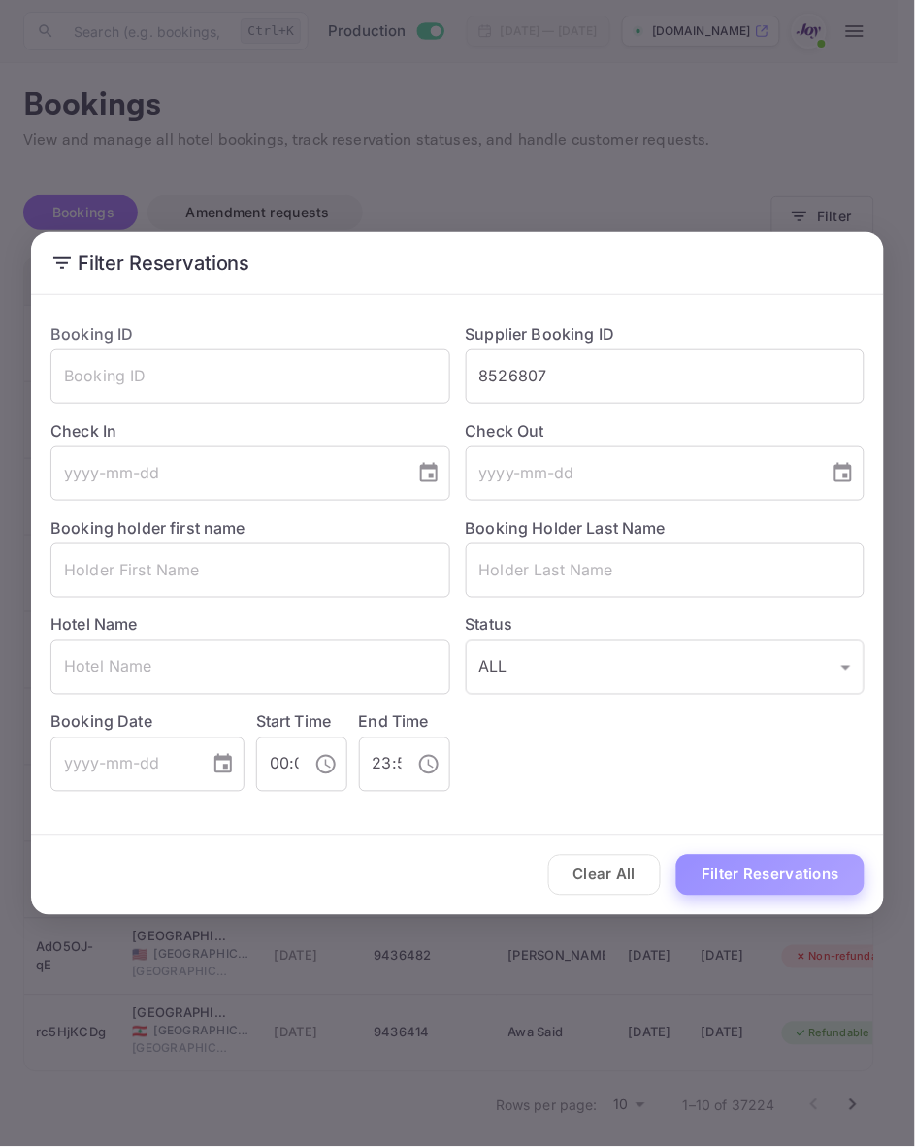
click at [744, 885] on button "Filter Reservations" at bounding box center [771, 876] width 188 height 42
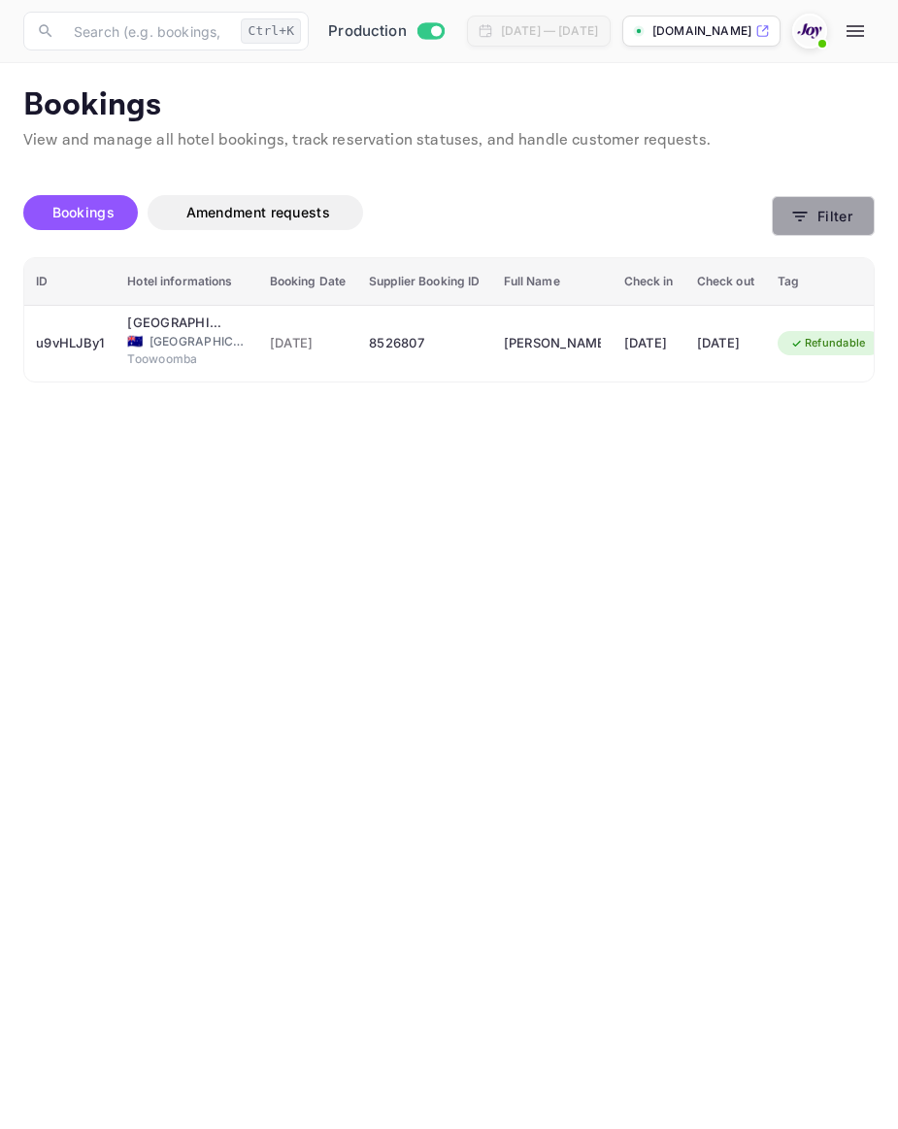
click at [835, 216] on button "Filter" at bounding box center [823, 216] width 103 height 40
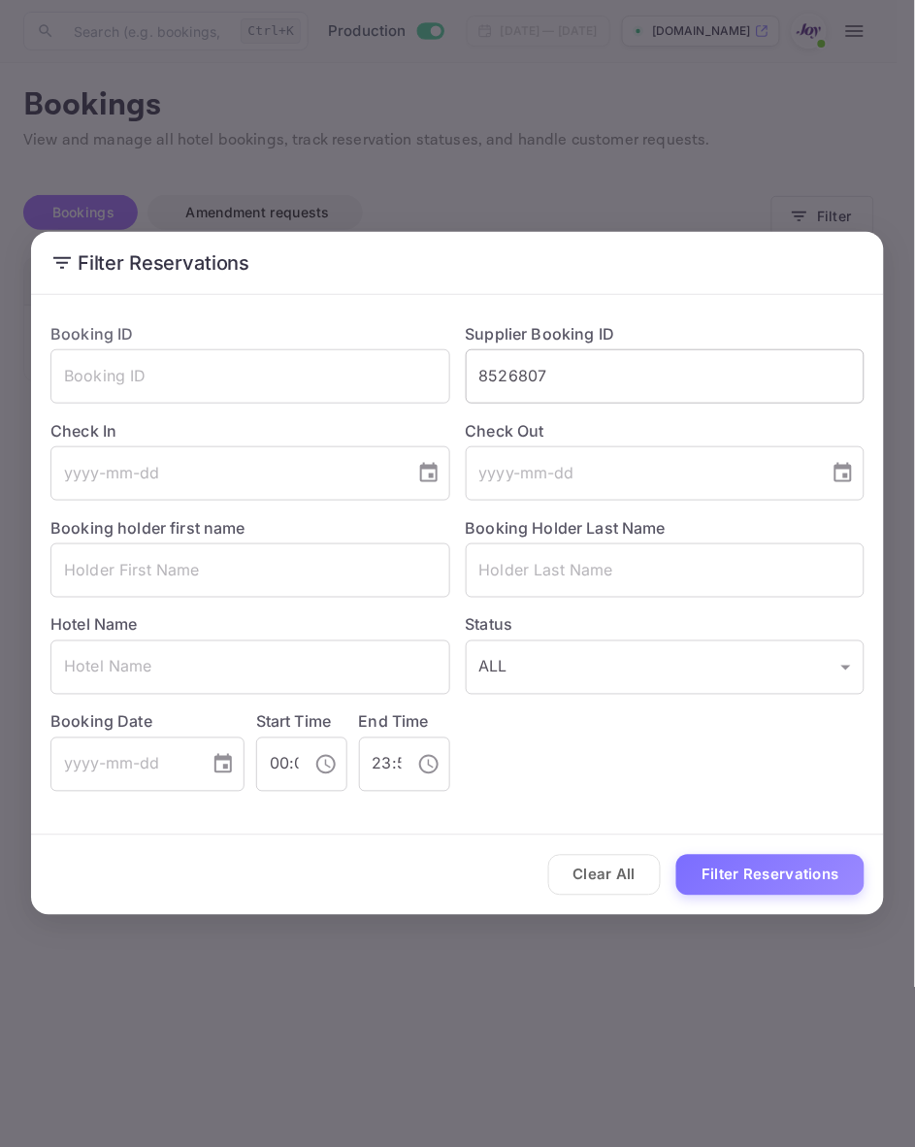
click at [614, 369] on input "8526807" at bounding box center [666, 376] width 400 height 54
click at [551, 371] on input "8526807" at bounding box center [666, 376] width 400 height 54
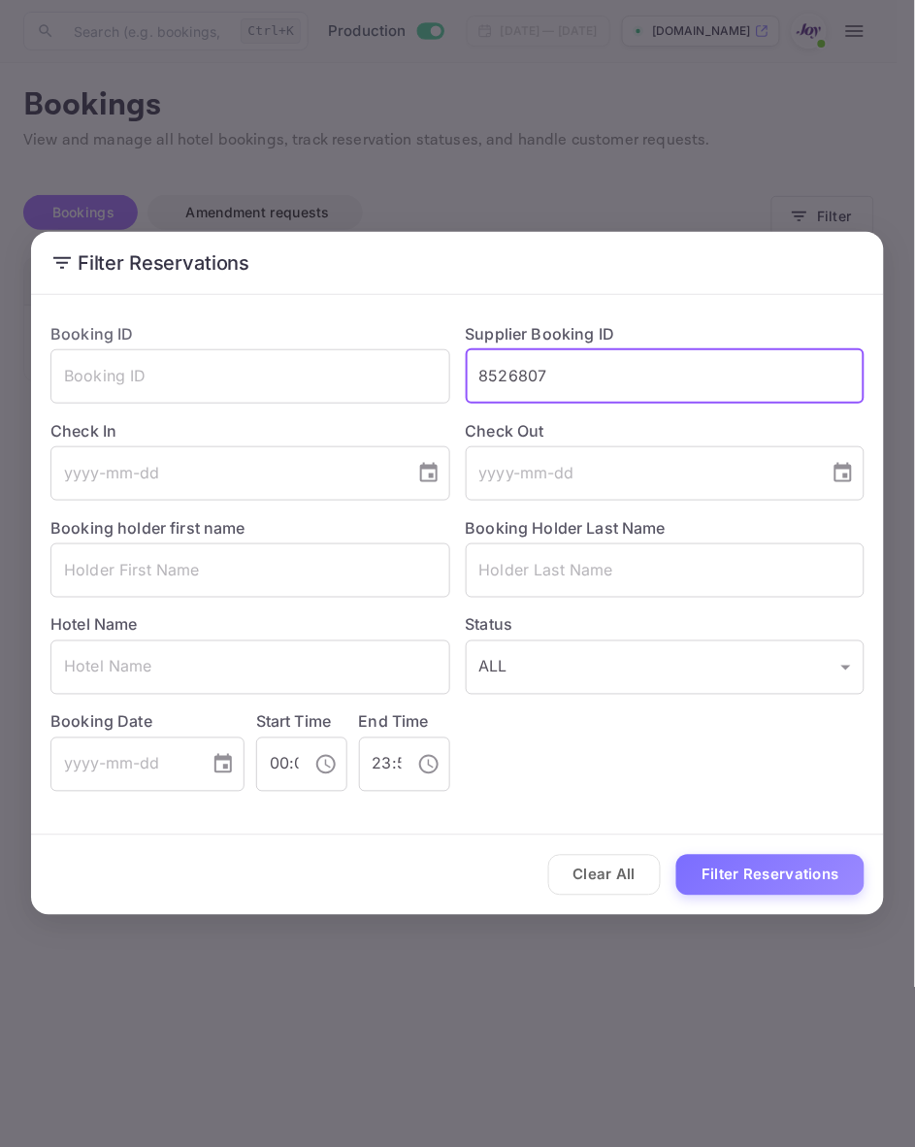
click at [551, 371] on input "8526807" at bounding box center [666, 376] width 400 height 54
paste input "9140198"
type input "9140198"
click at [779, 871] on button "Filter Reservations" at bounding box center [771, 876] width 188 height 42
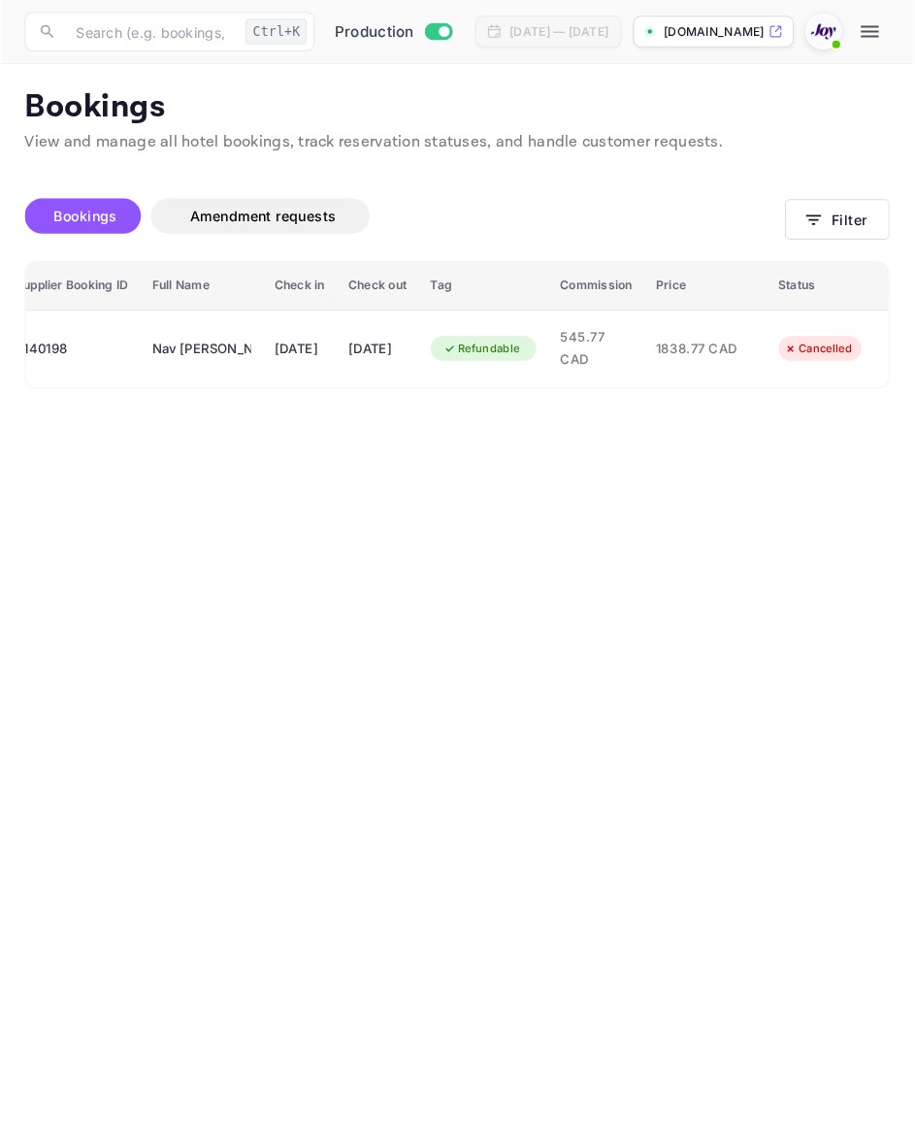
scroll to position [0, 404]
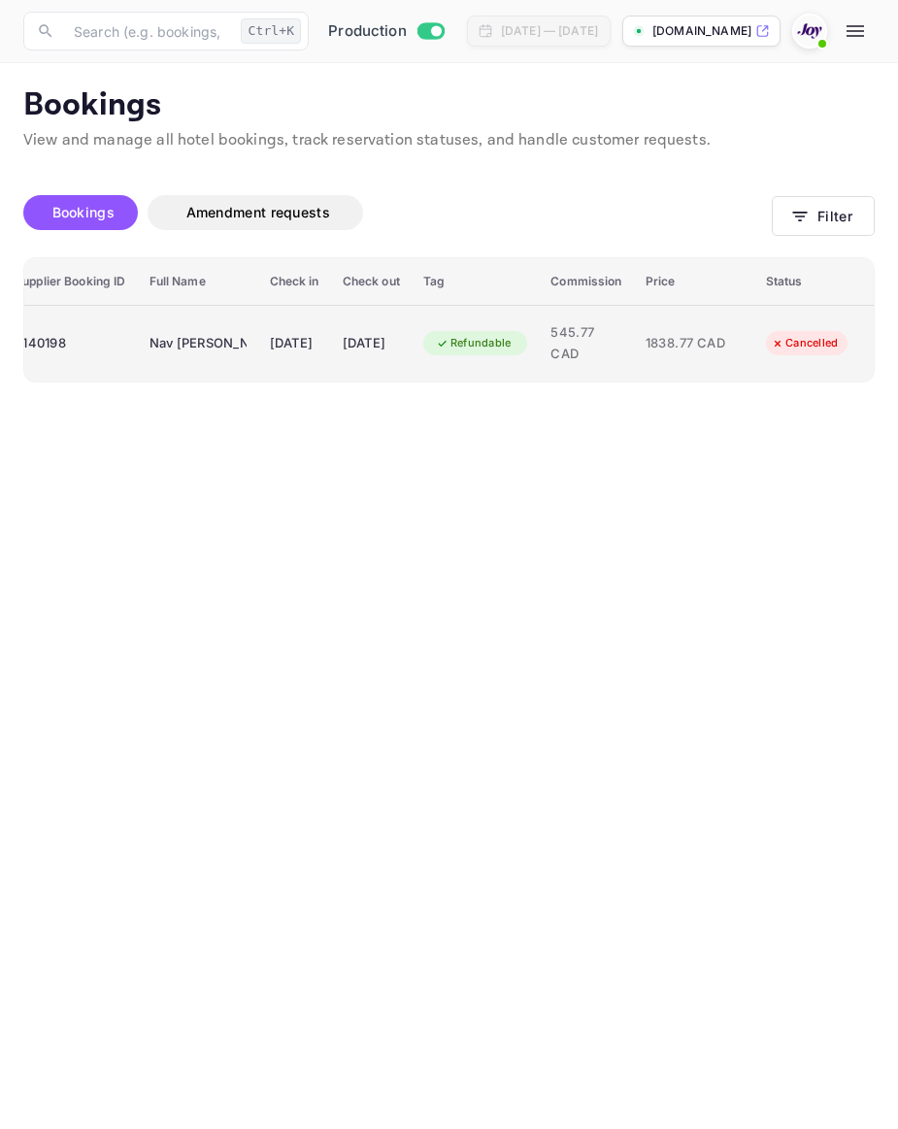
click at [612, 337] on span "545.77 CAD" at bounding box center [585, 343] width 71 height 42
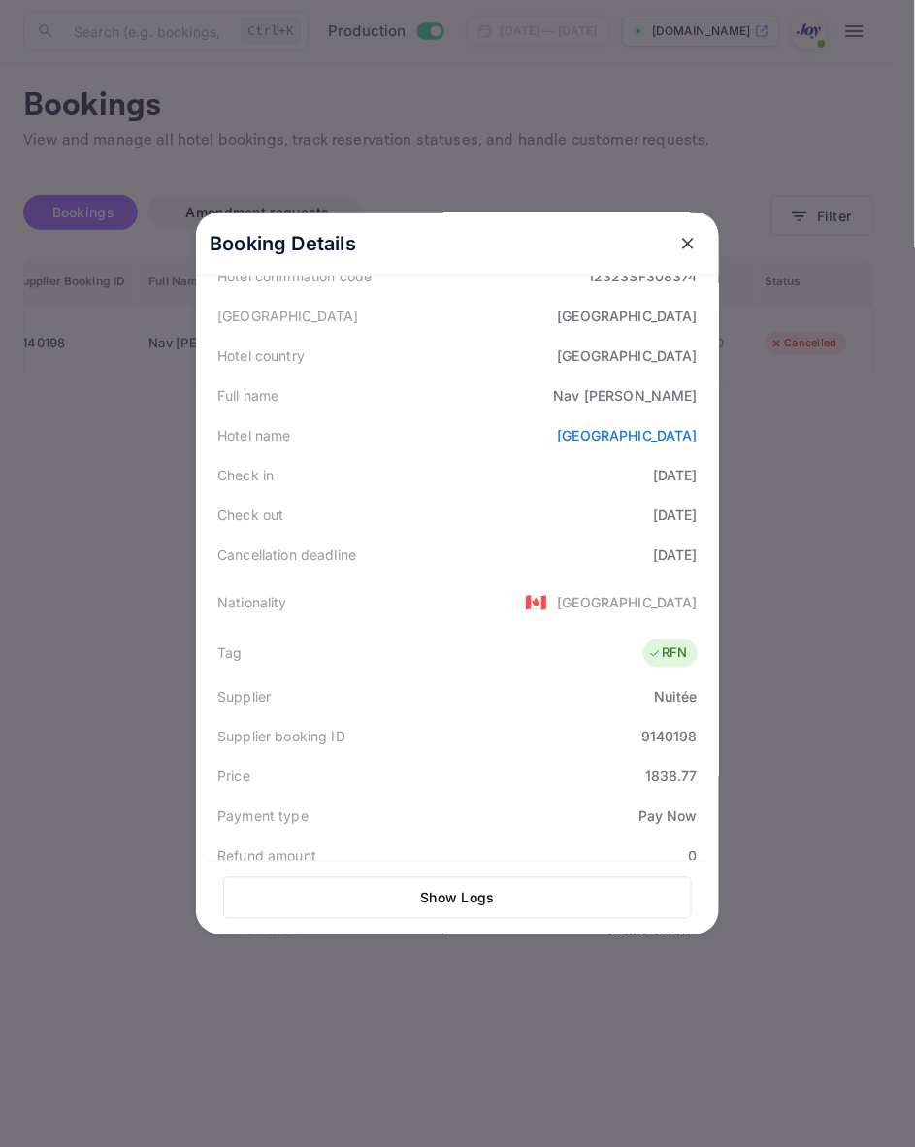
scroll to position [0, 0]
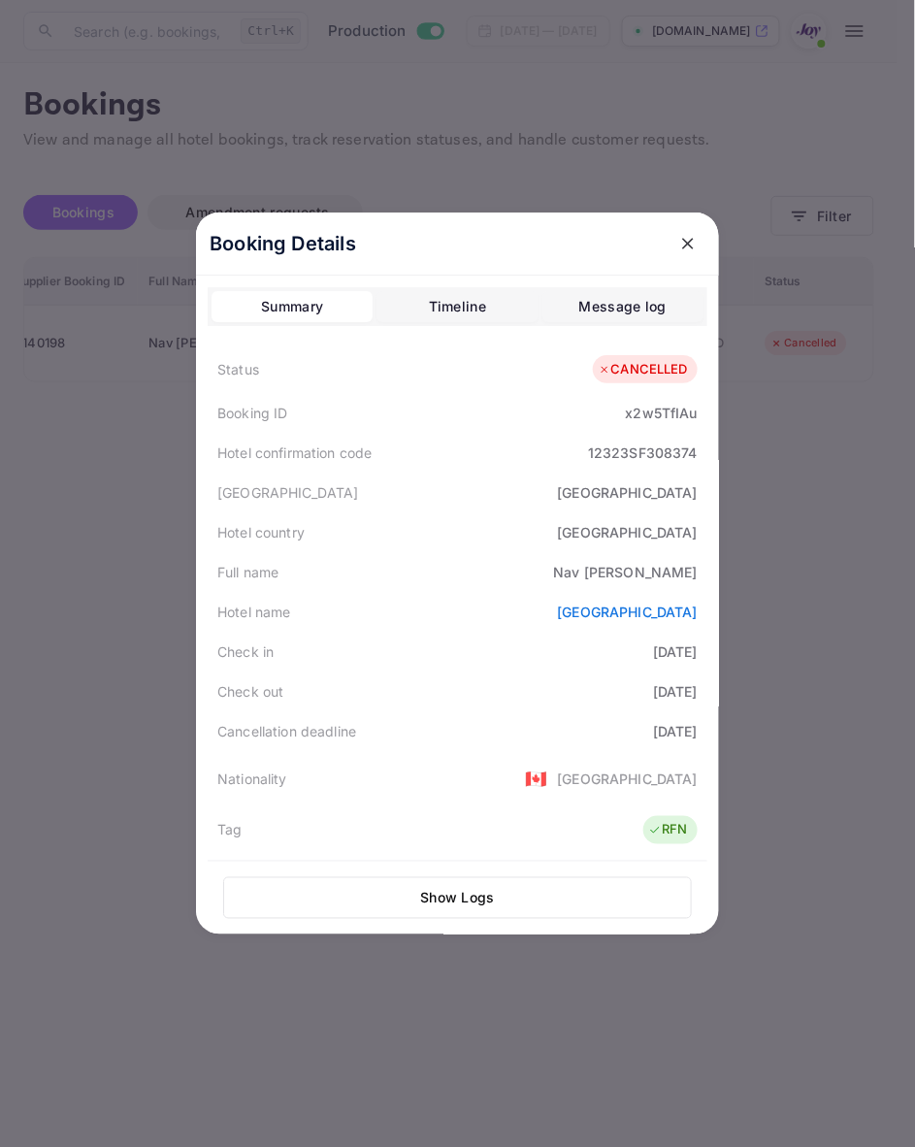
click at [673, 569] on div "Nav [PERSON_NAME]" at bounding box center [625, 572] width 145 height 20
copy div "[PERSON_NAME]"
click at [835, 715] on div at bounding box center [457, 573] width 915 height 1147
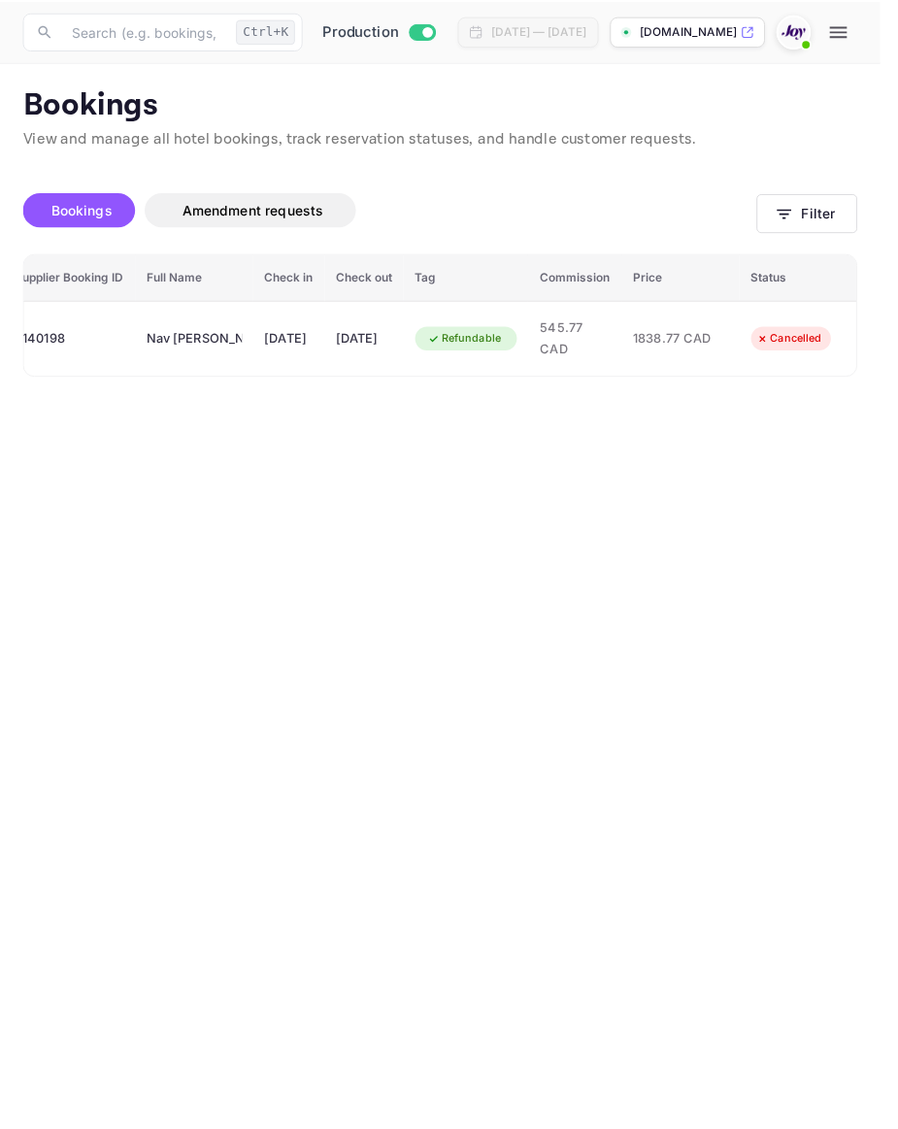
scroll to position [0, 385]
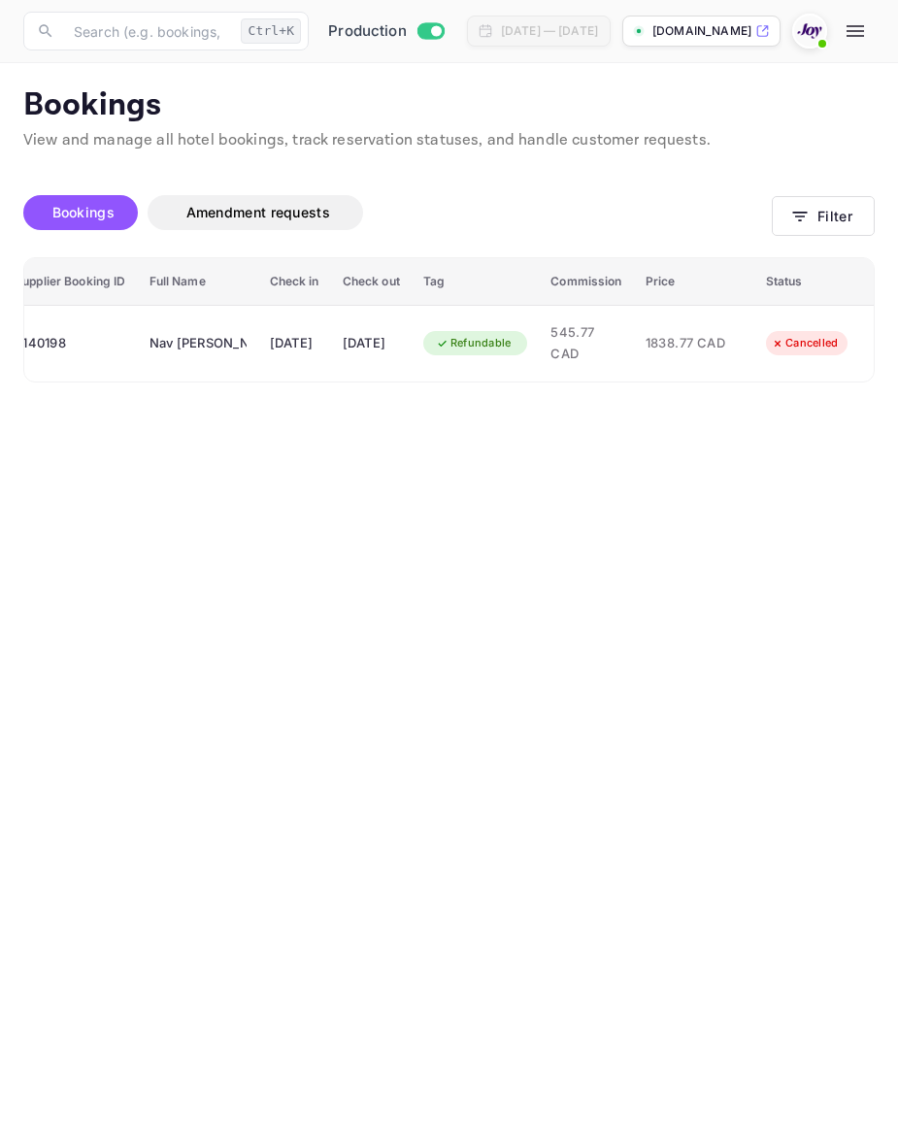
drag, startPoint x: 720, startPoint y: 787, endPoint x: 733, endPoint y: 775, distance: 17.8
click at [723, 784] on main "Bookings View and manage all hotel bookings, track reservation statuses, and ha…" at bounding box center [449, 596] width 898 height 1066
click at [849, 216] on button "Filter" at bounding box center [823, 216] width 103 height 40
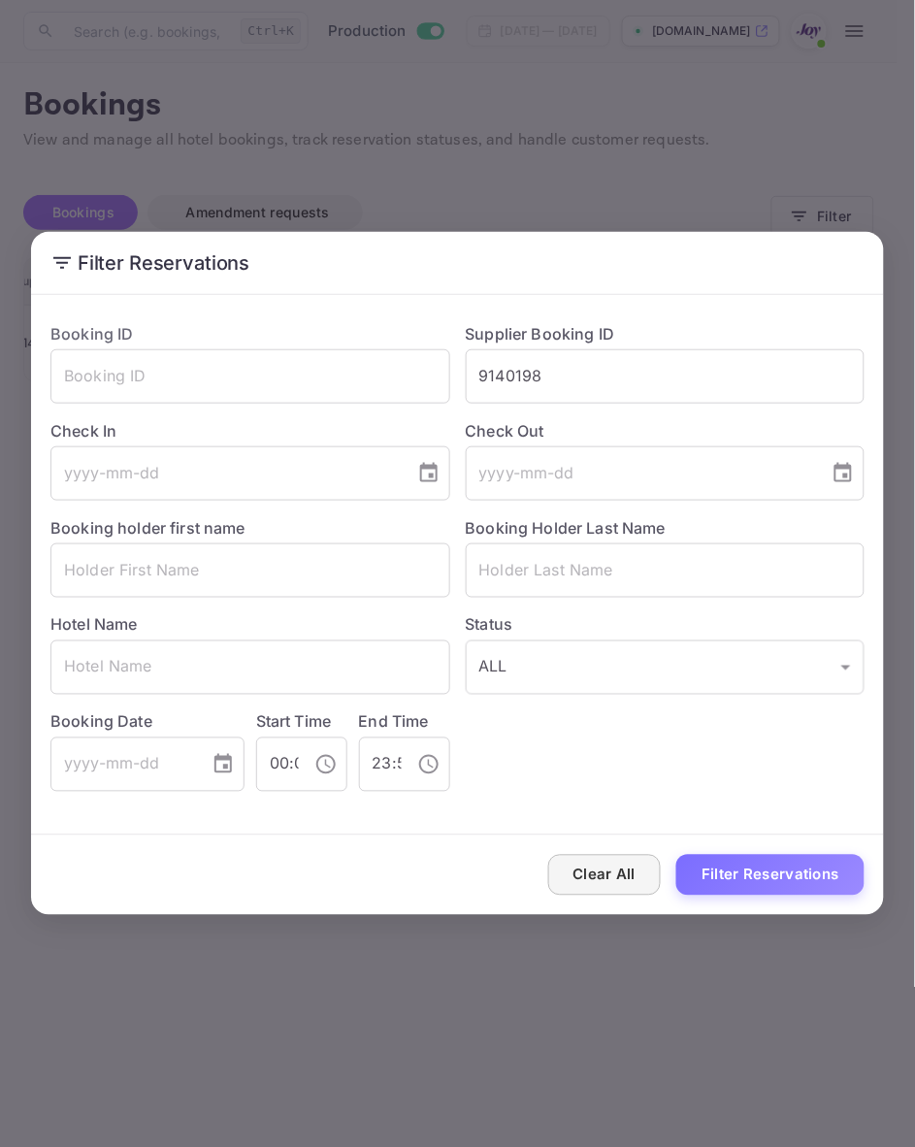
click at [627, 869] on button "Clear All" at bounding box center [605, 876] width 114 height 42
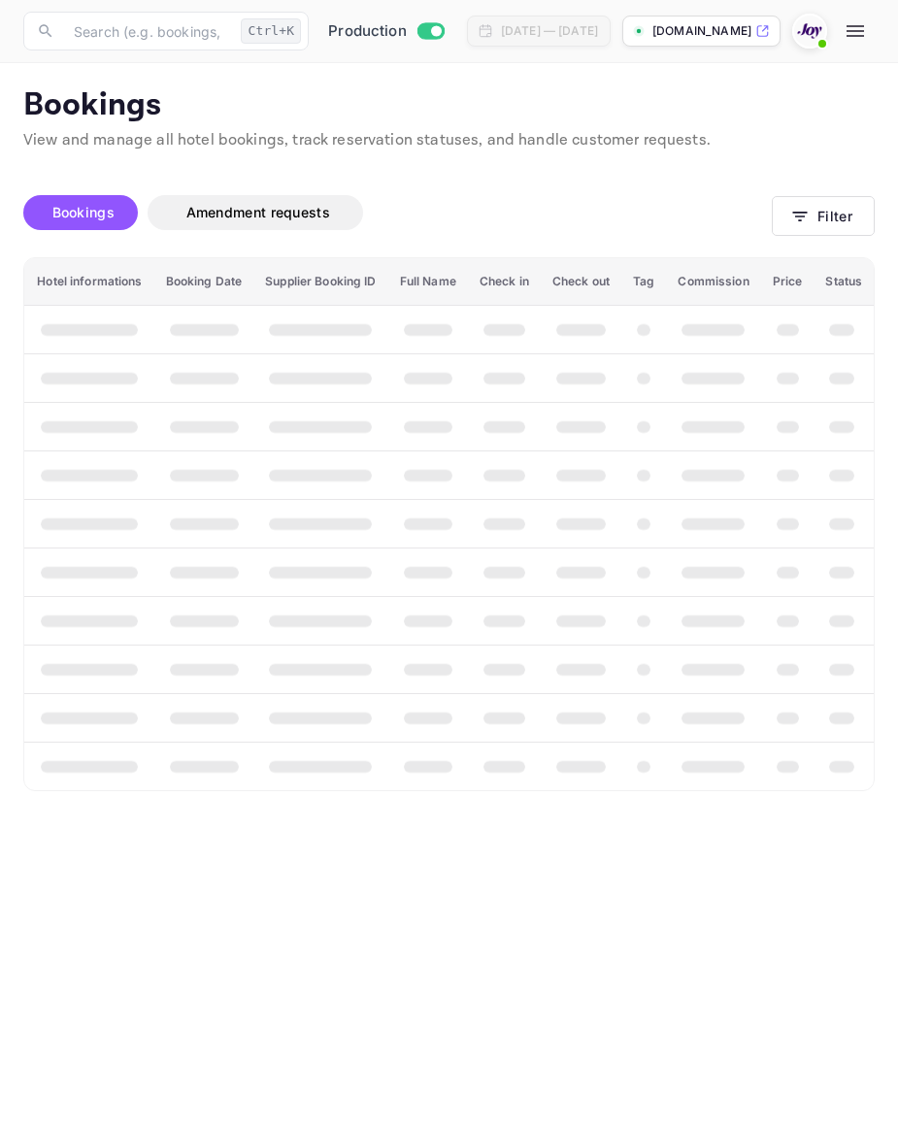
scroll to position [0, 22]
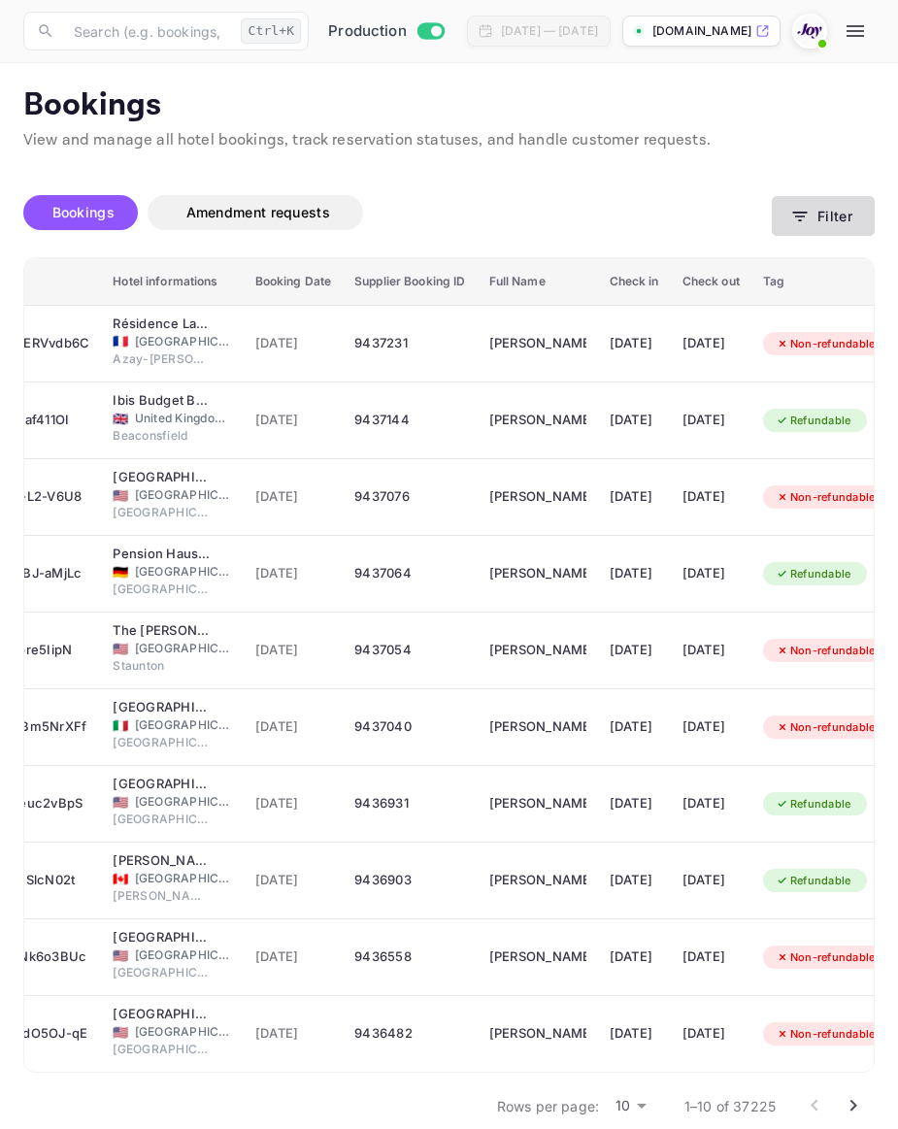
click at [845, 215] on button "Filter" at bounding box center [823, 216] width 103 height 40
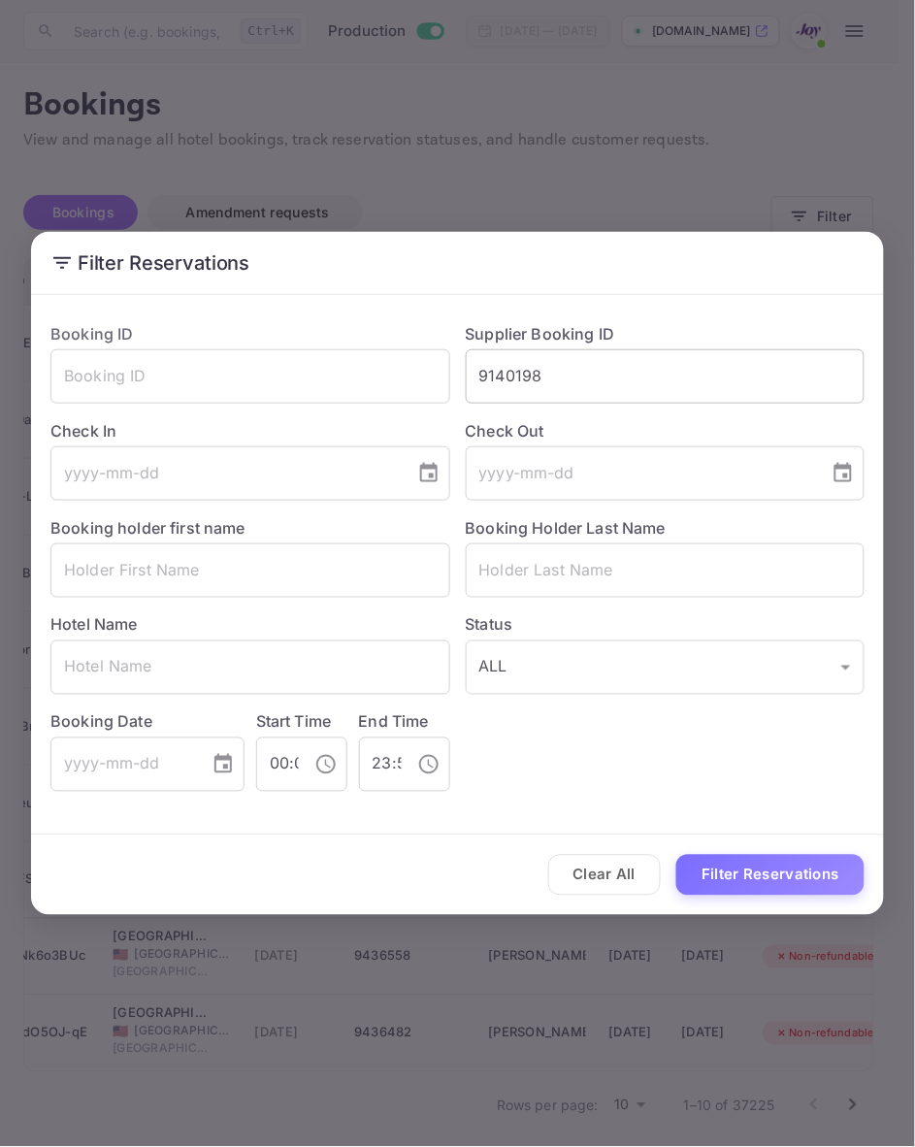
click at [516, 377] on input "9140198" at bounding box center [666, 376] width 400 height 54
click at [564, 374] on input "9140198" at bounding box center [666, 376] width 400 height 54
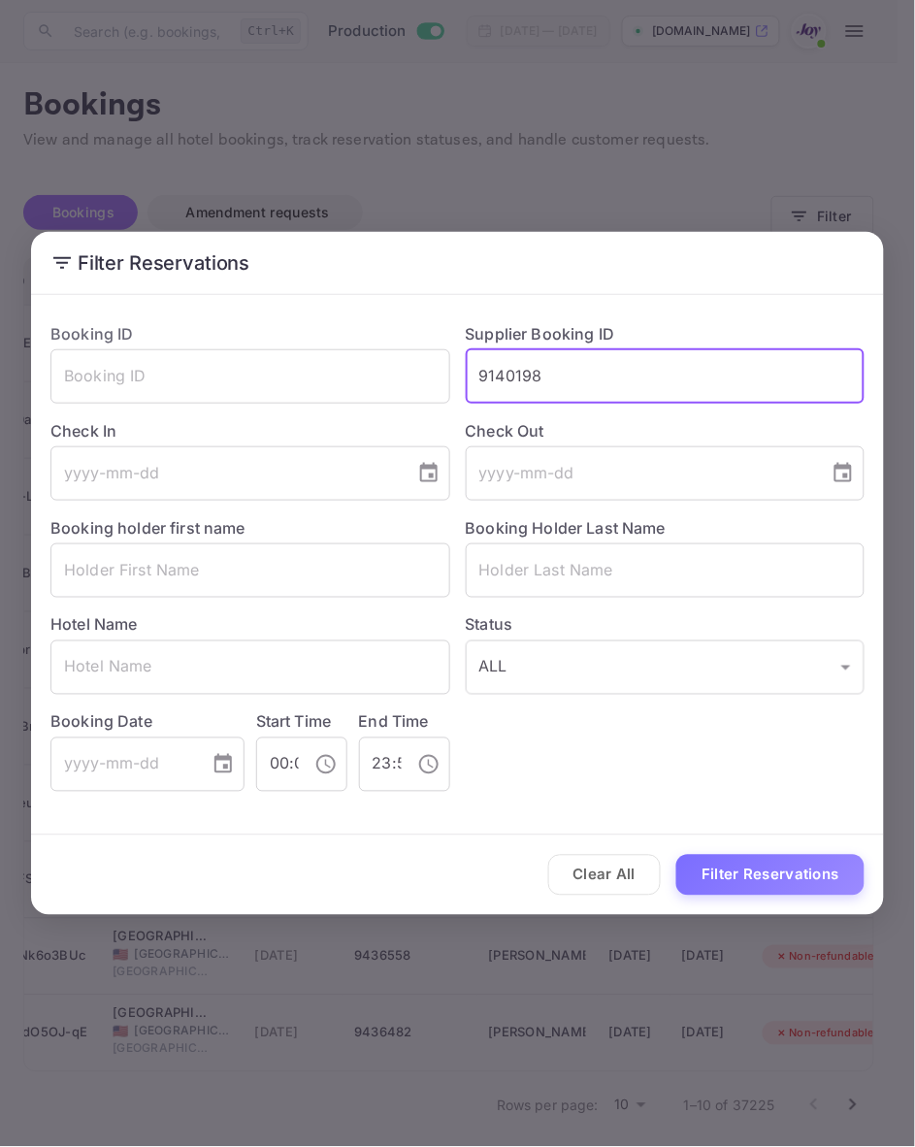
click at [564, 374] on input "9140198" at bounding box center [666, 376] width 400 height 54
paste input "355170"
type input "9355170"
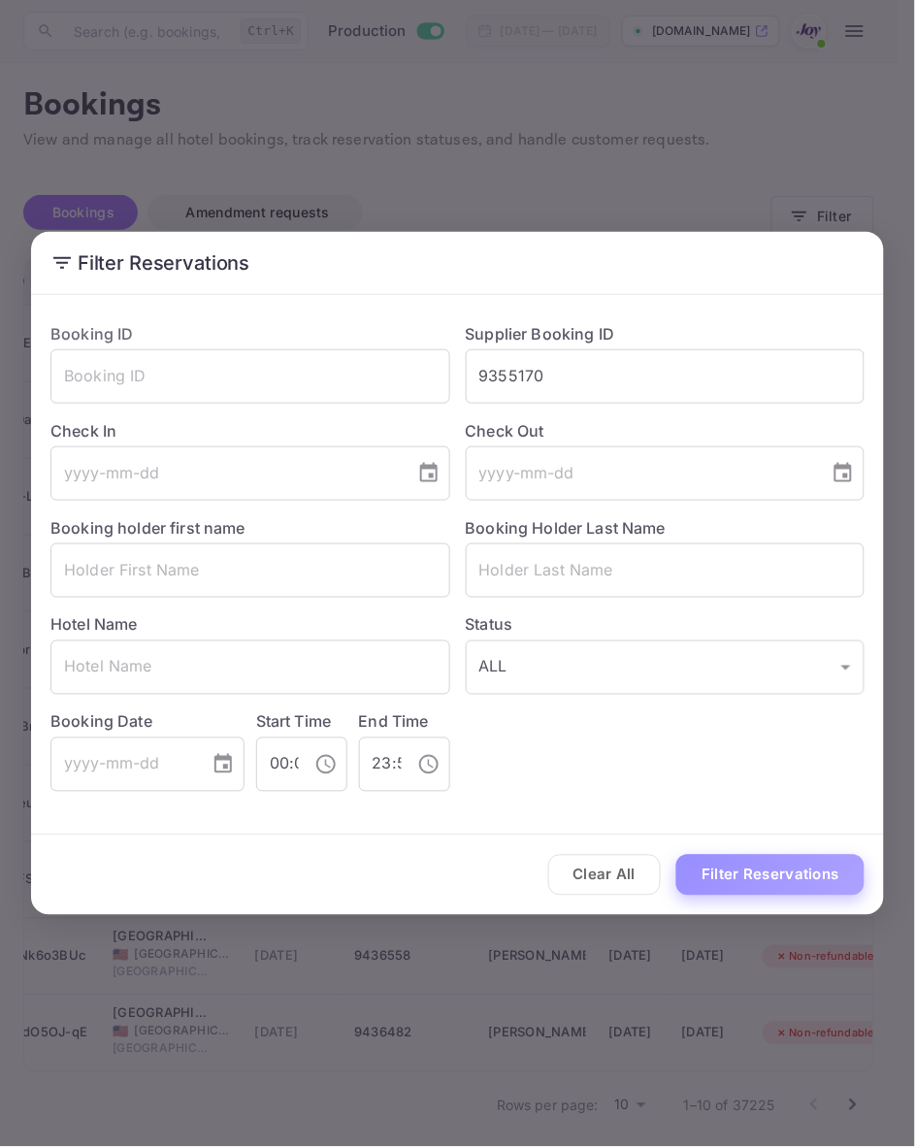
click at [743, 869] on button "Filter Reservations" at bounding box center [771, 876] width 188 height 42
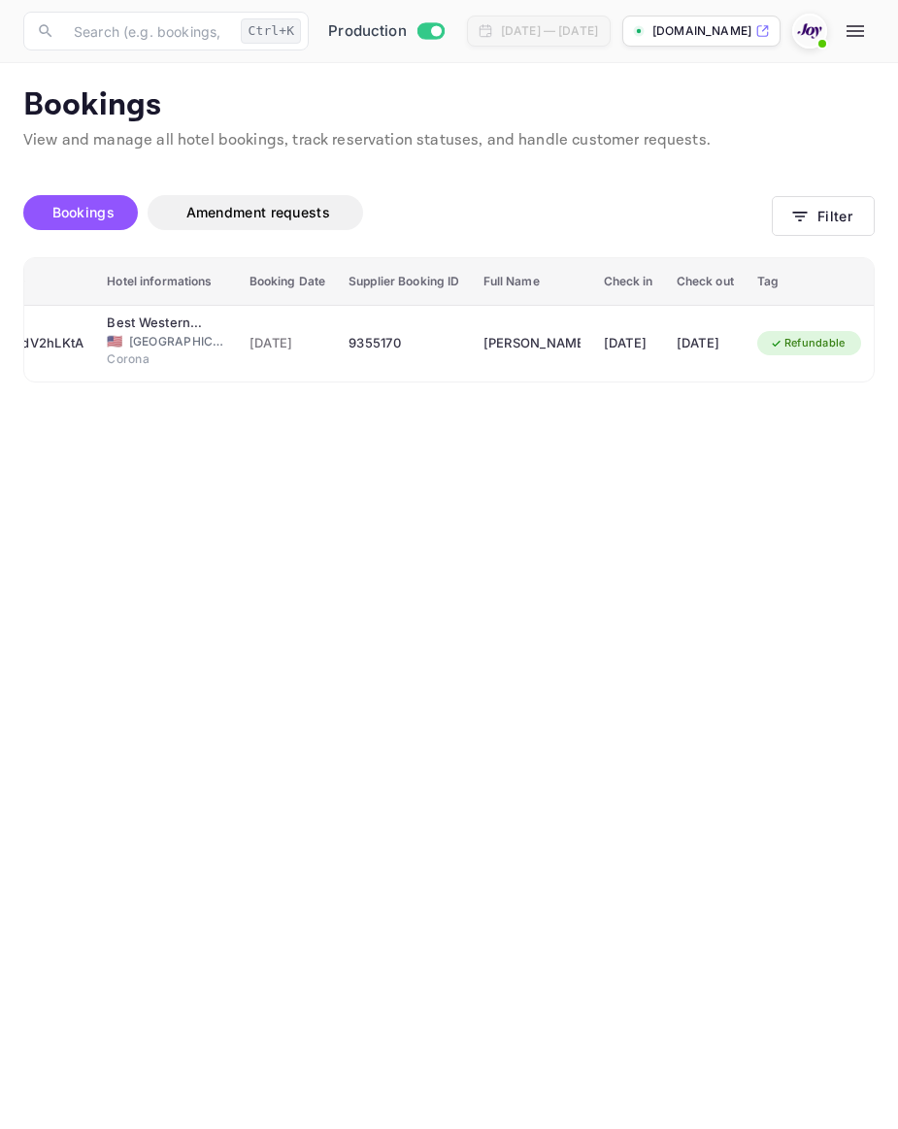
scroll to position [0, 0]
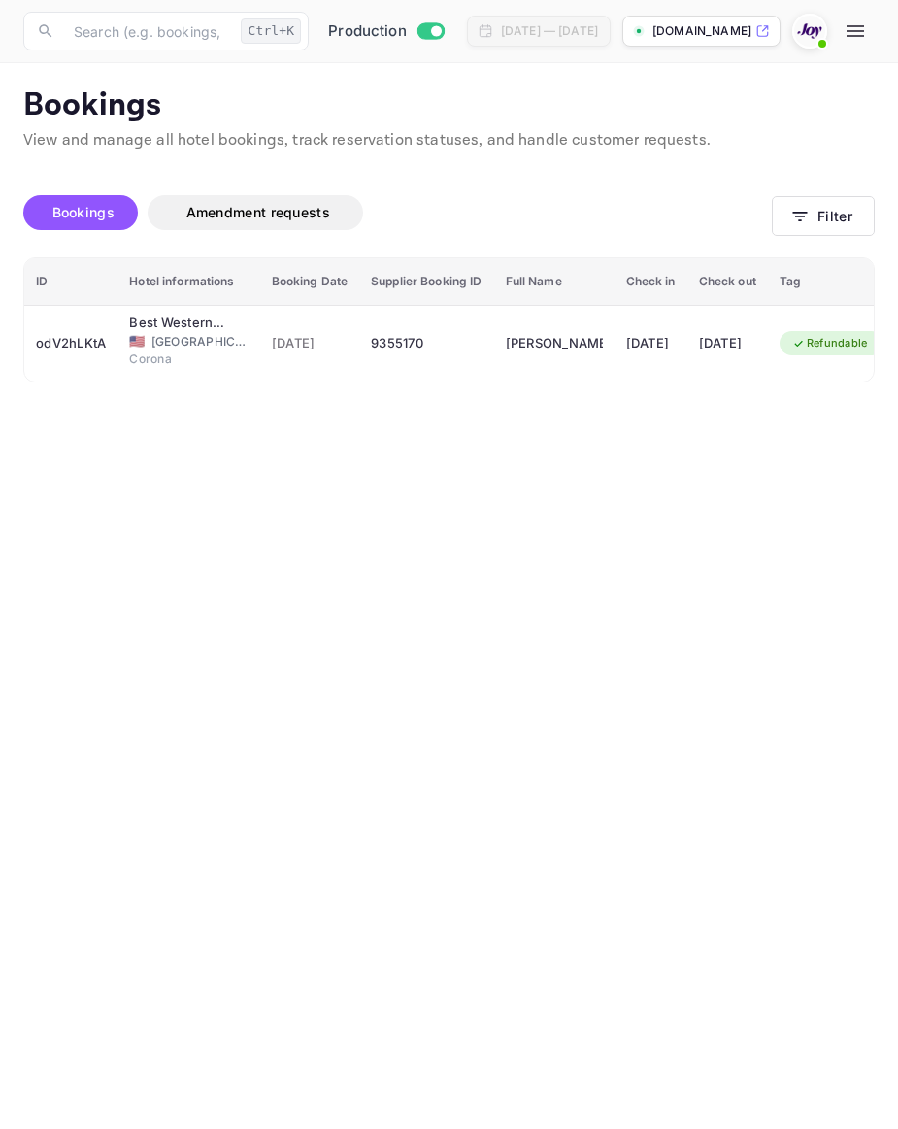
click at [340, 746] on main "Bookings View and manage all hotel bookings, track reservation statuses, and ha…" at bounding box center [449, 596] width 898 height 1066
